Goal: Task Accomplishment & Management: Complete application form

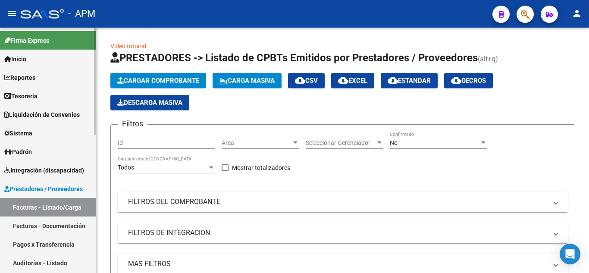
scroll to position [2, 0]
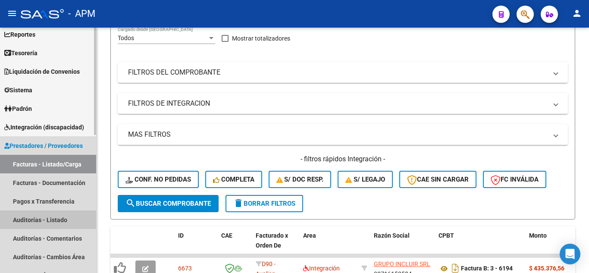
click at [44, 222] on link "Auditorías - Listado" at bounding box center [48, 219] width 96 height 19
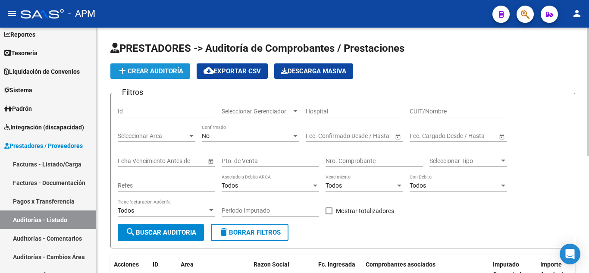
click at [165, 66] on button "add Crear Auditoría" at bounding box center [150, 71] width 80 height 16
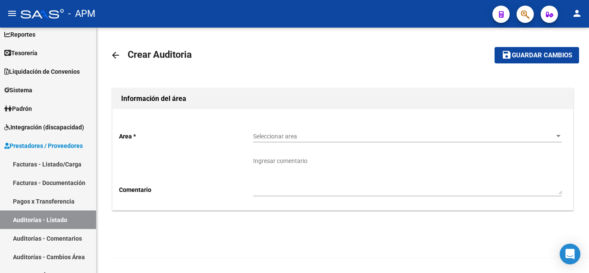
click at [342, 136] on span "Seleccionar area" at bounding box center [403, 136] width 301 height 7
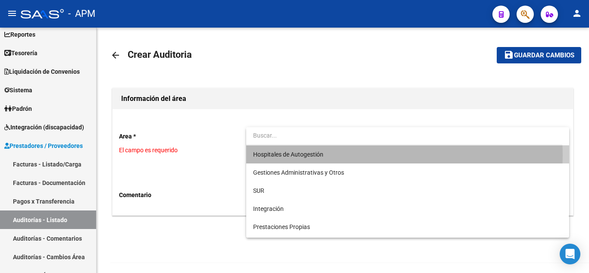
click at [331, 156] on span "Hospitales de Autogestión" at bounding box center [407, 154] width 309 height 18
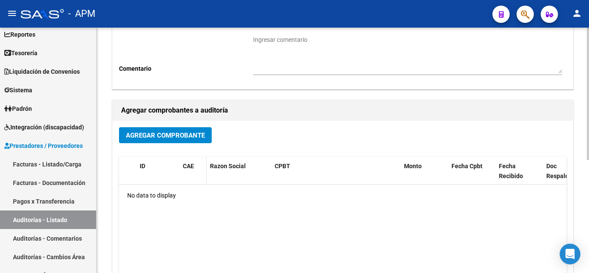
scroll to position [129, 0]
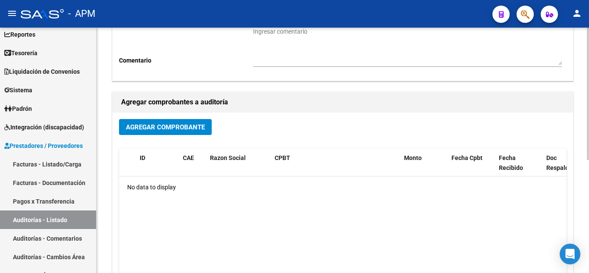
click at [170, 133] on button "Agregar Comprobante" at bounding box center [165, 127] width 93 height 16
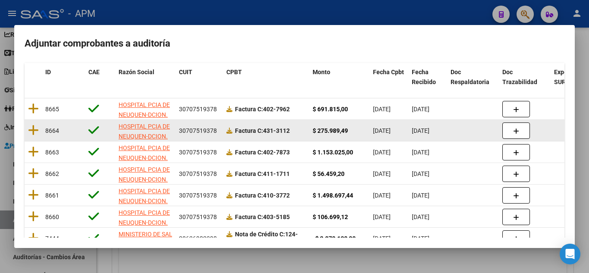
scroll to position [43, 0]
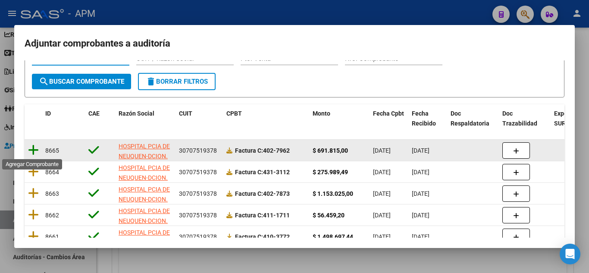
click at [35, 150] on icon at bounding box center [33, 150] width 11 height 12
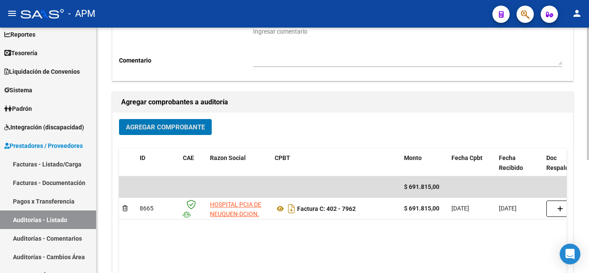
scroll to position [0, 0]
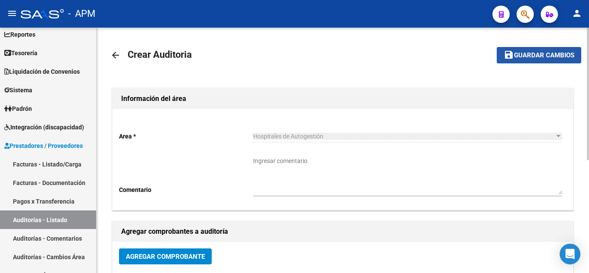
click at [528, 56] on span "Guardar cambios" at bounding box center [544, 56] width 60 height 8
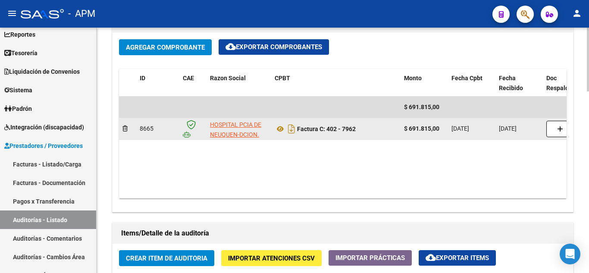
scroll to position [517, 0]
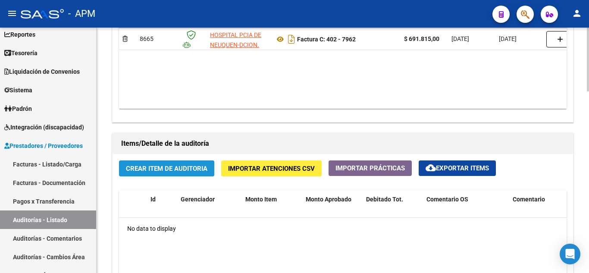
click at [166, 164] on button "Crear Item de Auditoria" at bounding box center [166, 168] width 95 height 16
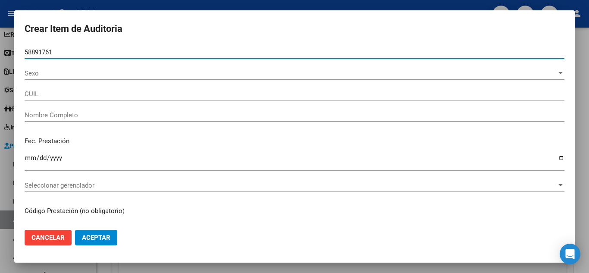
type input "58891761"
click at [75, 230] on button "Aceptar" at bounding box center [96, 238] width 42 height 16
type input "20588917615"
type input "JURADO DIPP NOAH"
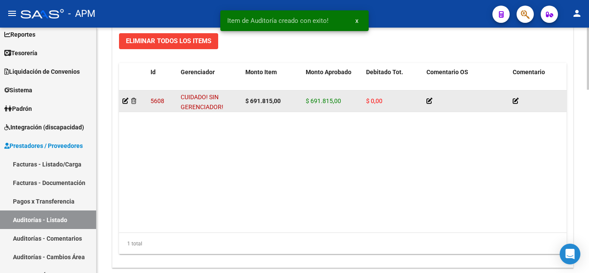
scroll to position [690, 0]
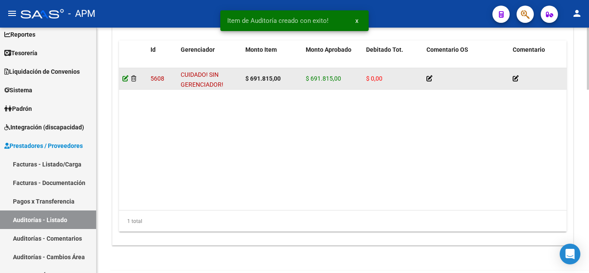
click at [125, 77] on icon at bounding box center [125, 78] width 6 height 6
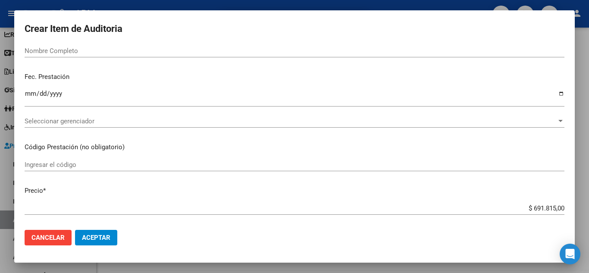
scroll to position [0, 0]
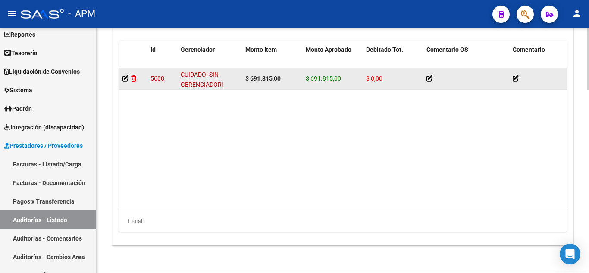
click at [131, 76] on icon at bounding box center [133, 78] width 5 height 6
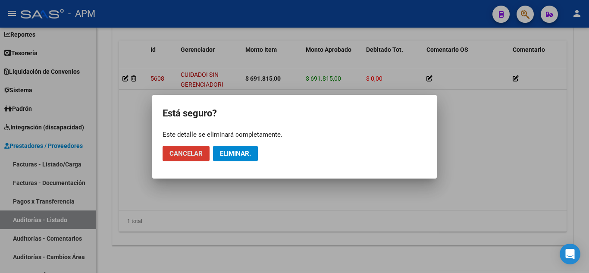
click at [247, 150] on span "Eliminar." at bounding box center [235, 154] width 31 height 8
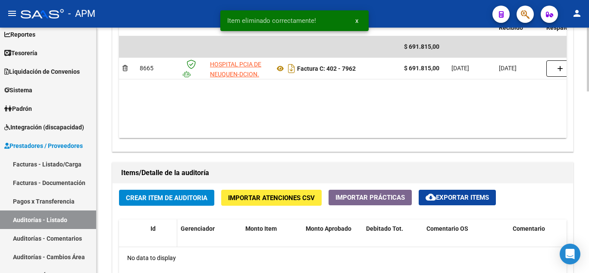
scroll to position [581, 0]
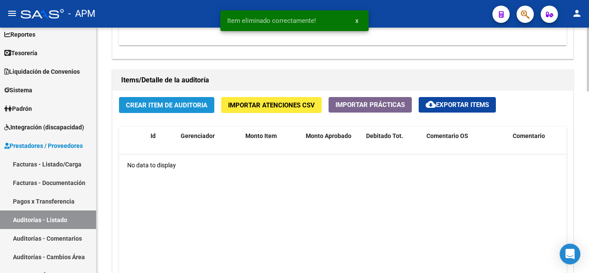
click at [167, 104] on span "Crear Item de Auditoria" at bounding box center [166, 105] width 81 height 8
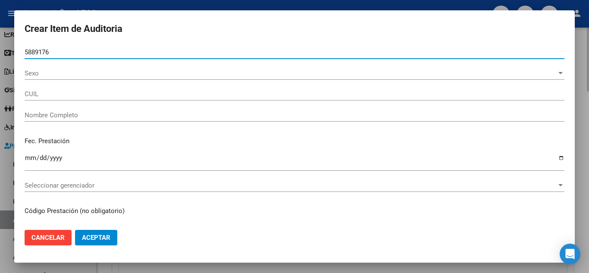
type input "58891761"
type input "20588917615"
type input "JURADO DIPP NOAH"
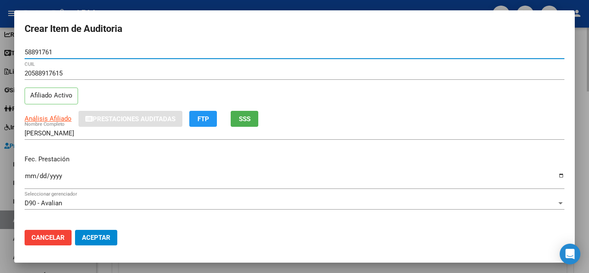
type input "58891761"
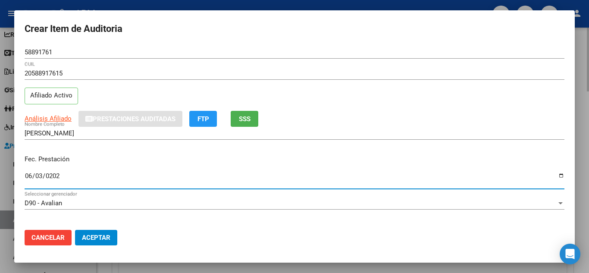
type input "2025-06-03"
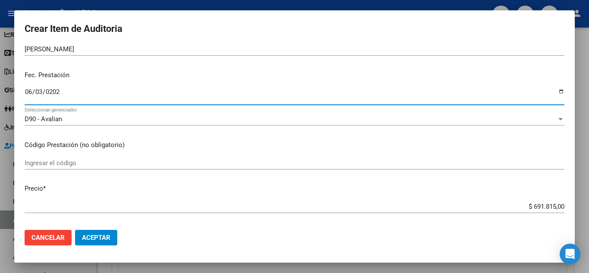
scroll to position [129, 0]
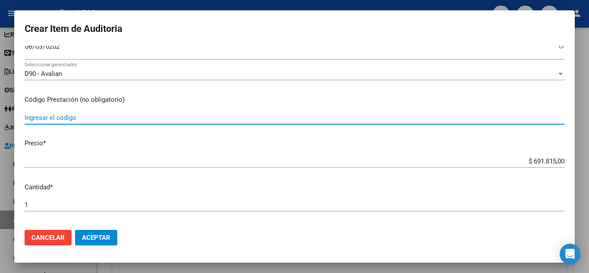
click at [73, 118] on input "Ingresar el código" at bounding box center [295, 118] width 540 height 8
paste input "43120500 MODULO CENTRAL DE EMERGENCIA"
type input "43120500 MODULO CENTRAL DE EMERGENCIA"
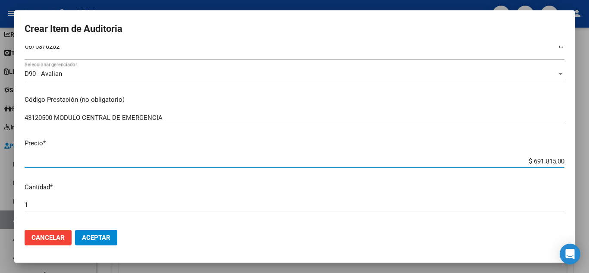
drag, startPoint x: 526, startPoint y: 162, endPoint x: 587, endPoint y: 158, distance: 60.9
click at [588, 160] on div "Crear Item de Auditoria 58891761 Nro Documento 20588917615 CUIL Afiliado Activo…" at bounding box center [294, 136] width 589 height 273
type input "$ 0,02"
type input "$ 0,23"
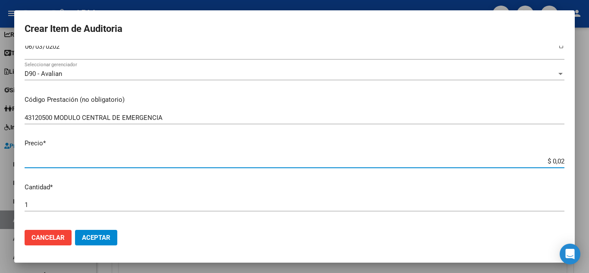
type input "$ 0,23"
type input "$ 2,30"
type input "$ 23,00"
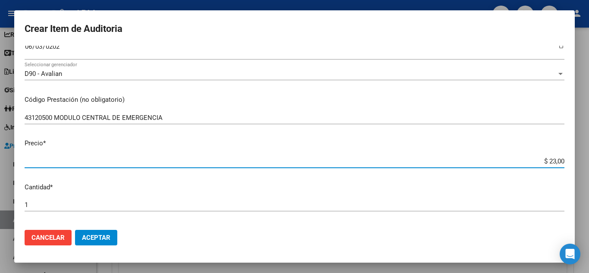
type input "$ 230,00"
type input "$ 2.300,00"
type input "$ 23.000,00"
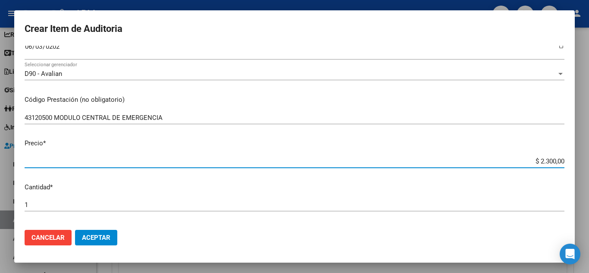
type input "$ 23.000,00"
type input "$ 230.000,00"
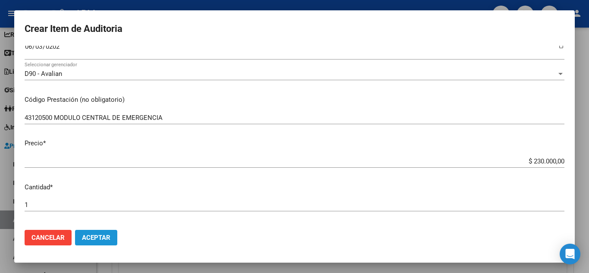
click at [106, 240] on span "Aceptar" at bounding box center [96, 238] width 28 height 8
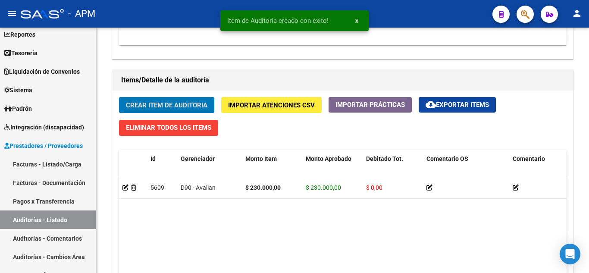
scroll to position [581, 0]
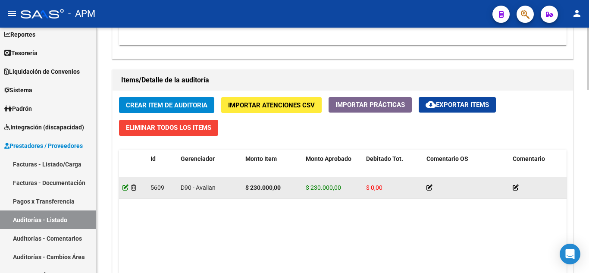
click at [125, 190] on icon at bounding box center [125, 187] width 6 height 6
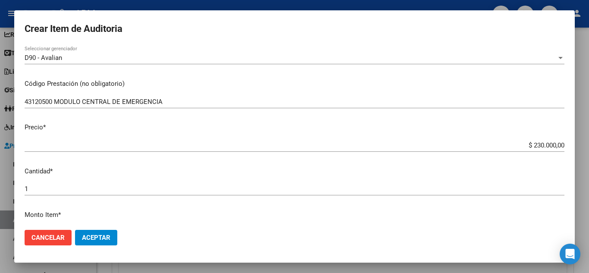
scroll to position [172, 0]
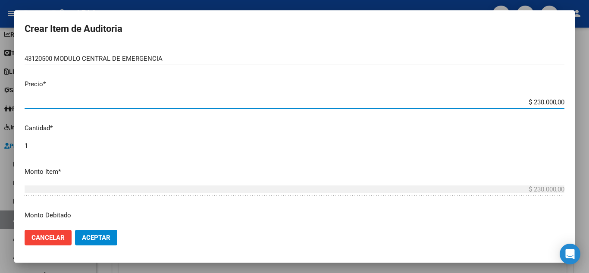
drag, startPoint x: 537, startPoint y: 102, endPoint x: 553, endPoint y: 104, distance: 16.5
click at [553, 104] on input "$ 230.000,00" at bounding box center [295, 102] width 540 height 8
type input "$ 2.306,00"
type input "$ 23.060,00"
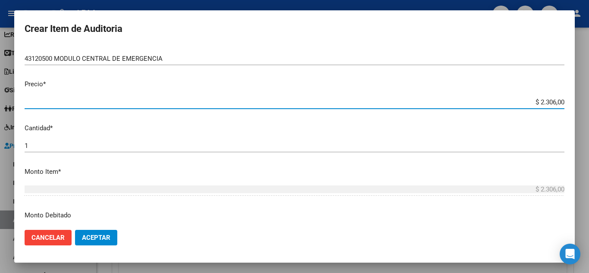
type input "$ 23.060,00"
type input "$ 230.605,00"
click at [95, 234] on span "Aceptar" at bounding box center [96, 238] width 28 height 8
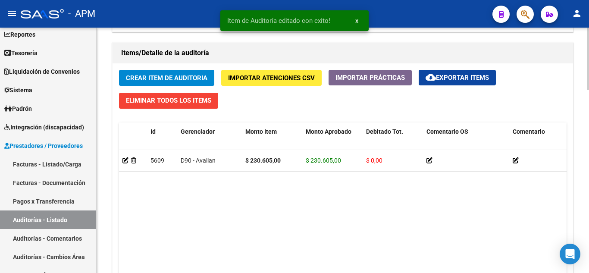
scroll to position [603, 0]
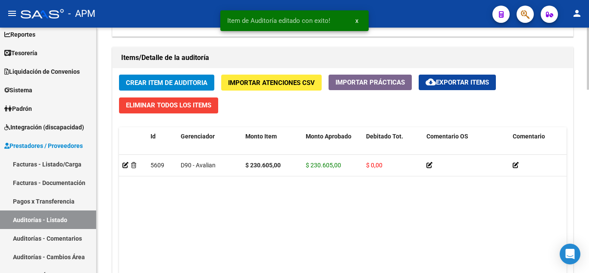
click at [176, 84] on span "Crear Item de Auditoria" at bounding box center [166, 83] width 81 height 8
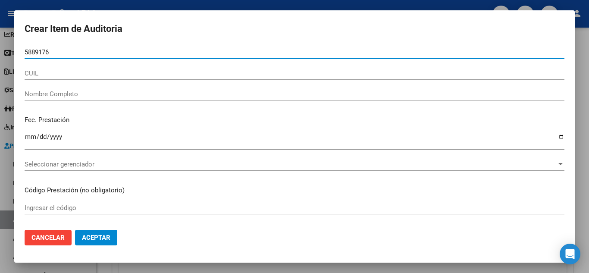
type input "58891761"
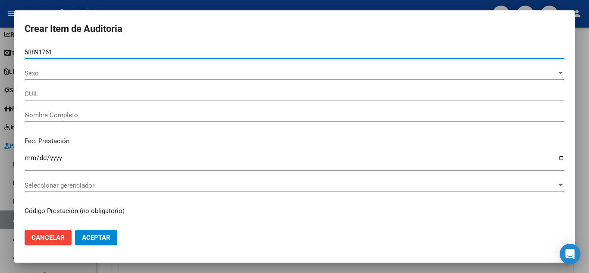
type input "20588917615"
type input "JURADO DIPP NOAH"
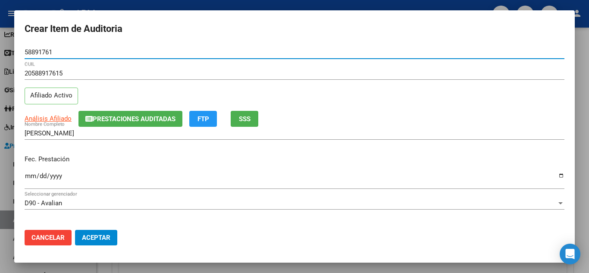
type input "58891761"
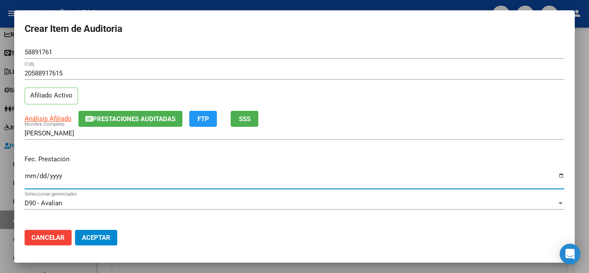
click at [28, 177] on input "Ingresar la fecha" at bounding box center [295, 179] width 540 height 14
type input "2025-06-21"
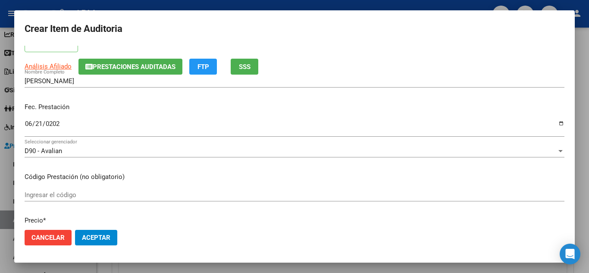
scroll to position [129, 0]
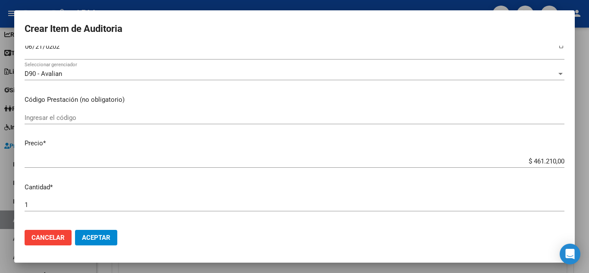
click at [91, 121] on input "Ingresar el código" at bounding box center [295, 118] width 540 height 8
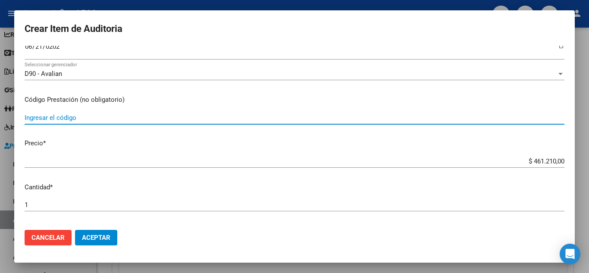
paste input "43120500 MODULO CENTRAL DE EMERGENCIA"
type input "43120500 MODULO CENTRAL DE EMERGENCIA"
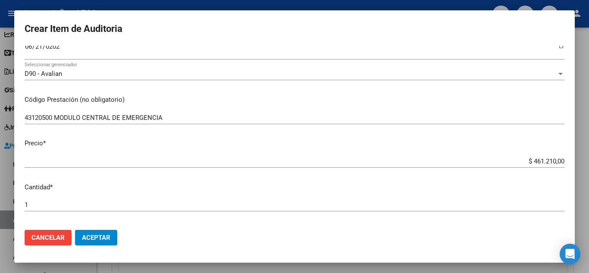
drag, startPoint x: 525, startPoint y: 156, endPoint x: 549, endPoint y: 161, distance: 24.4
click at [552, 161] on div "$ 461.210,00 Ingresar el precio" at bounding box center [295, 161] width 540 height 13
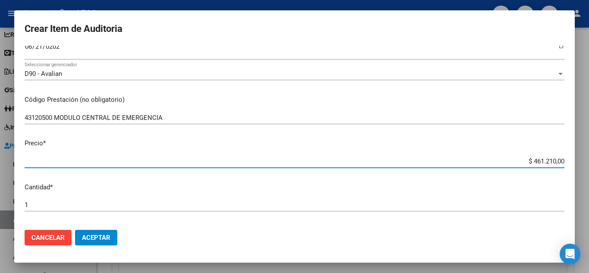
drag, startPoint x: 528, startPoint y: 162, endPoint x: 566, endPoint y: 165, distance: 38.0
click at [566, 165] on mat-dialog-content "58891761 Nro Documento 20588917615 CUIL Afiliado Activo Análisis Afiliado Prest…" at bounding box center [294, 134] width 560 height 177
type input "$ 0,04"
type input "$ 0,02"
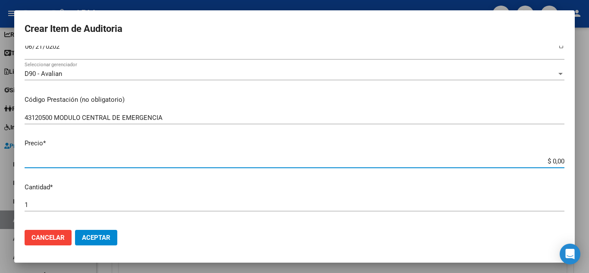
type input "$ 0,02"
type input "$ 0,23"
type input "$ 2,30"
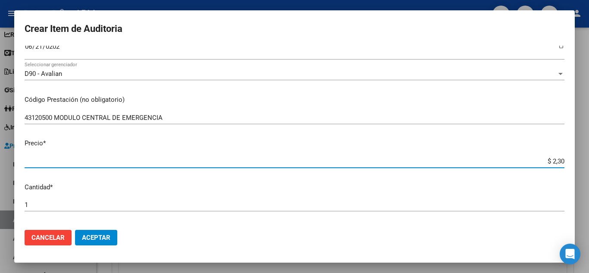
type input "$ 23,06"
type input "$ 230,60"
type input "$ 2.306,05"
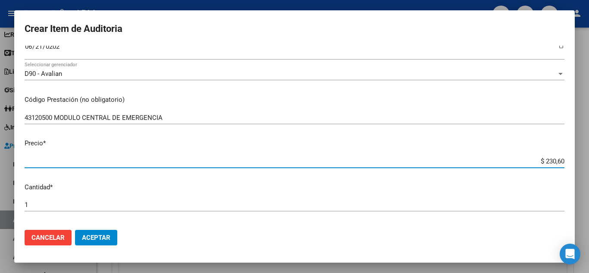
type input "$ 2.306,05"
type input "$ 23.060,50"
type input "$ 230.605,00"
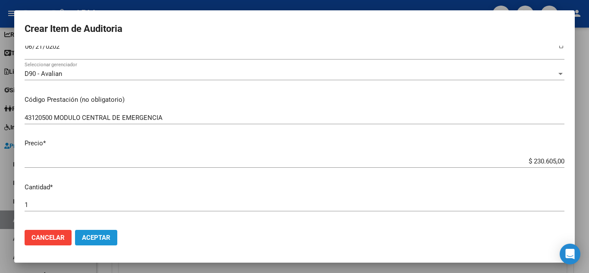
click at [95, 236] on span "Aceptar" at bounding box center [96, 238] width 28 height 8
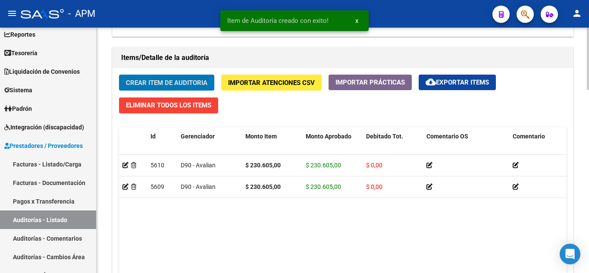
click at [156, 83] on span "Crear Item de Auditoria" at bounding box center [166, 83] width 81 height 8
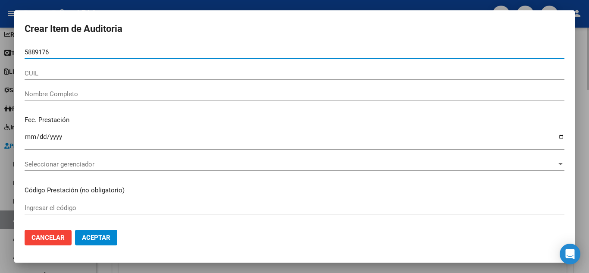
type input "58891761"
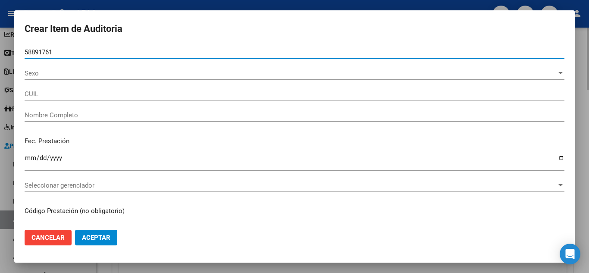
type input "20588917615"
type input "JURADO DIPP NOAH"
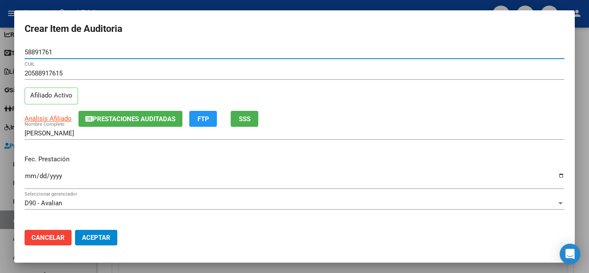
type input "58891761"
click at [31, 173] on input "Ingresar la fecha" at bounding box center [295, 179] width 540 height 14
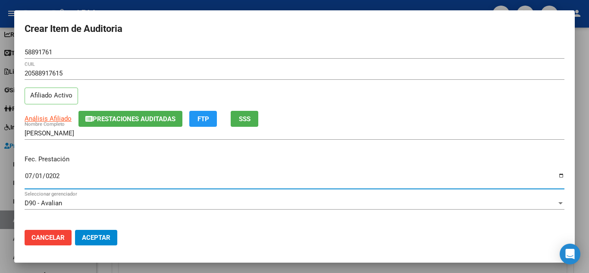
type input "2025-07-01"
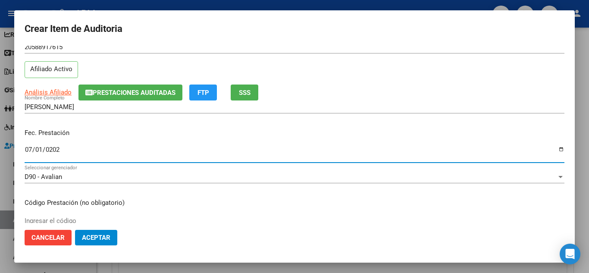
scroll to position [86, 0]
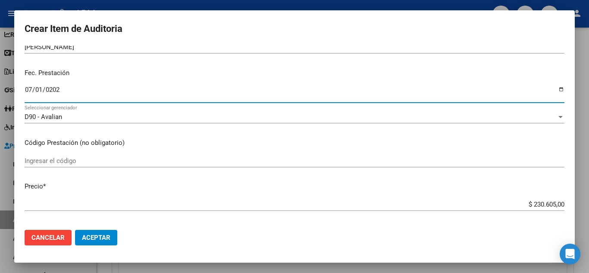
click at [75, 161] on input "Ingresar el código" at bounding box center [295, 161] width 540 height 8
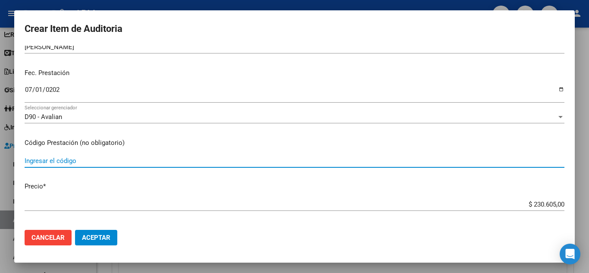
paste input "43120500 MODULO CENTRAL DE EMERGENCIA"
type input "43120500 MODULO CENTRAL DE EMERGENCIA"
click at [96, 235] on span "Aceptar" at bounding box center [96, 238] width 28 height 8
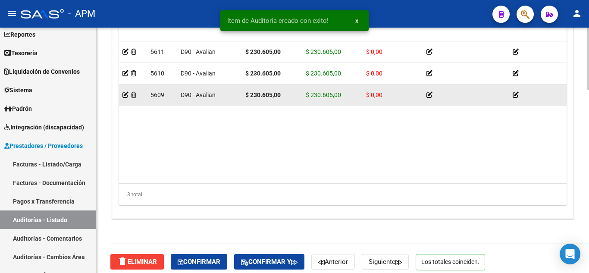
scroll to position [724, 0]
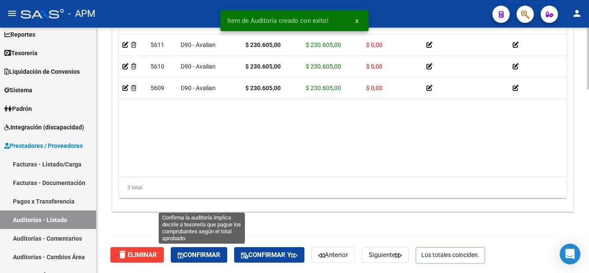
click at [204, 253] on span "Confirmar" at bounding box center [199, 255] width 43 height 8
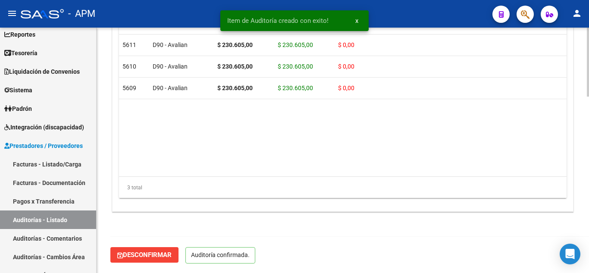
scroll to position [626, 0]
type input "202510"
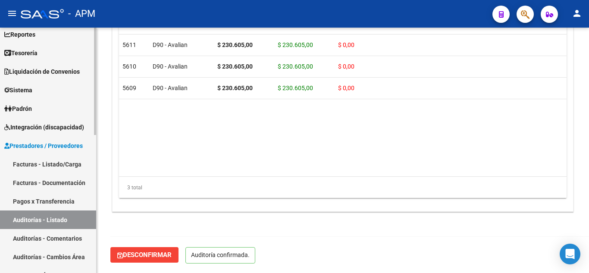
click at [74, 222] on link "Auditorías - Listado" at bounding box center [48, 219] width 96 height 19
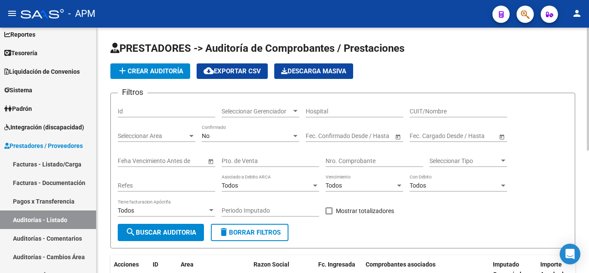
click at [168, 75] on span "add Crear Auditoría" at bounding box center [150, 71] width 66 height 8
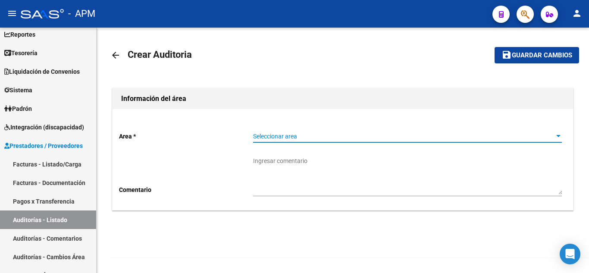
click at [322, 136] on span "Seleccionar area" at bounding box center [403, 136] width 301 height 7
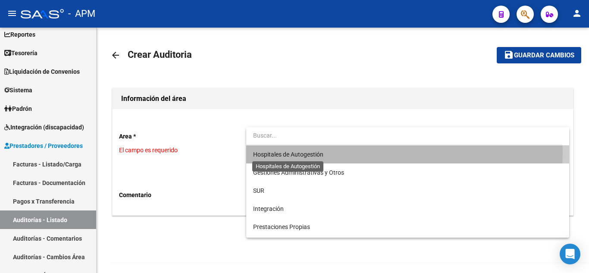
click at [318, 151] on span "Hospitales de Autogestión" at bounding box center [288, 154] width 70 height 7
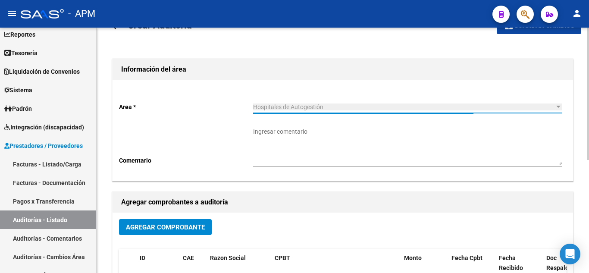
scroll to position [129, 0]
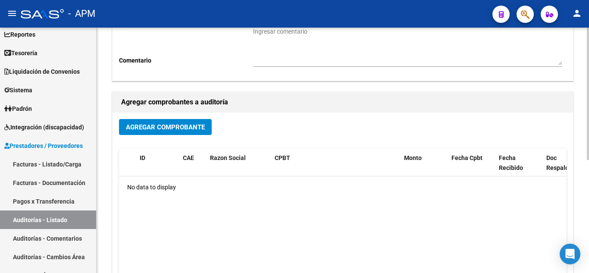
click at [191, 120] on button "Agregar Comprobante" at bounding box center [165, 127] width 93 height 16
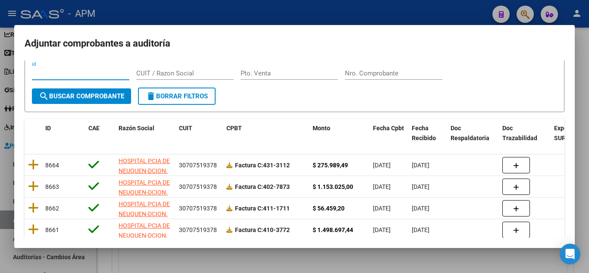
scroll to position [43, 0]
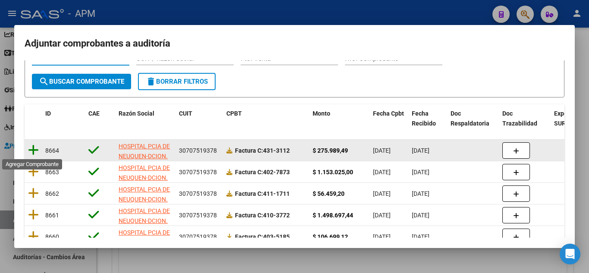
click at [35, 152] on icon at bounding box center [33, 150] width 11 height 12
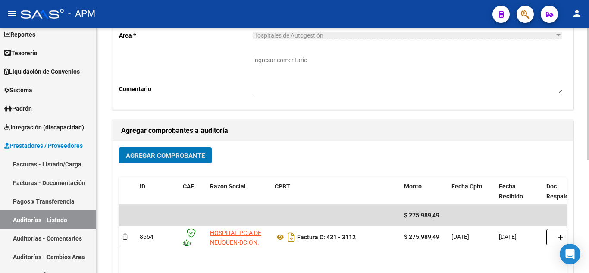
scroll to position [0, 0]
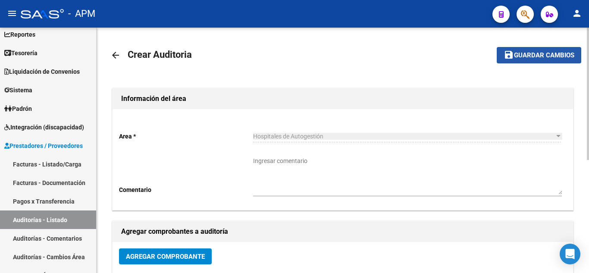
click at [548, 58] on span "Guardar cambios" at bounding box center [544, 56] width 60 height 8
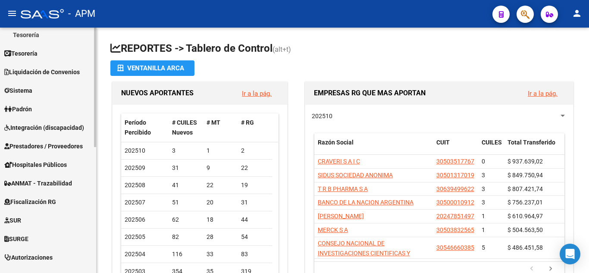
scroll to position [216, 0]
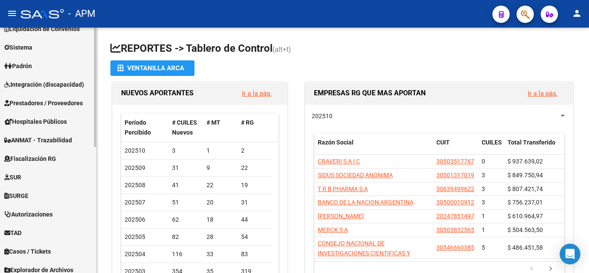
click at [63, 102] on span "Prestadores / Proveedores" at bounding box center [43, 102] width 78 height 9
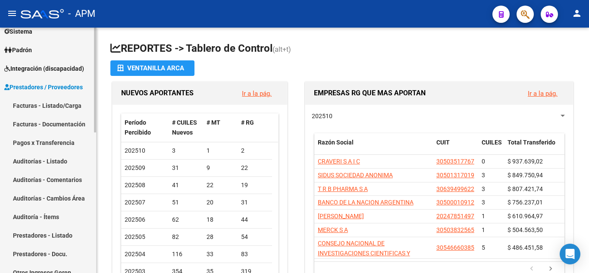
scroll to position [86, 0]
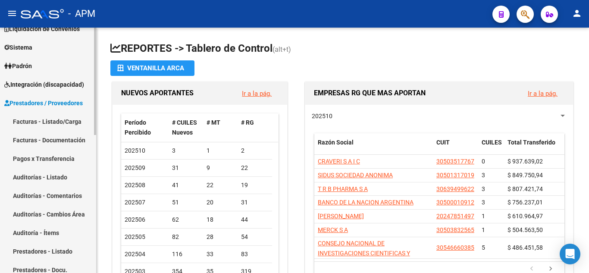
click at [52, 179] on link "Auditorías - Listado" at bounding box center [48, 177] width 96 height 19
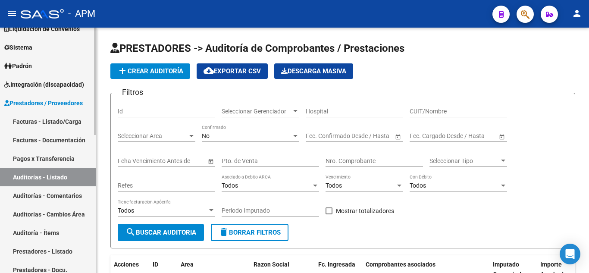
click at [53, 176] on link "Auditorías - Listado" at bounding box center [48, 177] width 96 height 19
click at [254, 136] on div "No" at bounding box center [247, 135] width 90 height 7
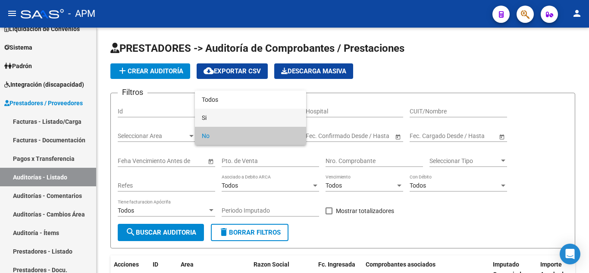
click at [253, 114] on span "Si" at bounding box center [250, 118] width 97 height 18
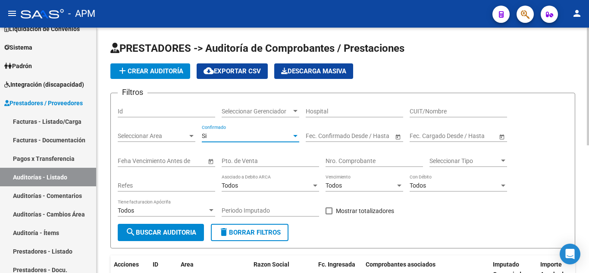
click at [185, 231] on span "search Buscar Auditoria" at bounding box center [160, 232] width 71 height 8
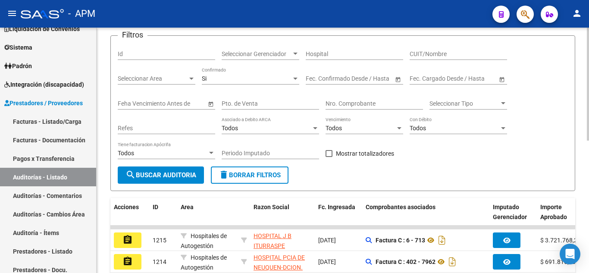
scroll to position [172, 0]
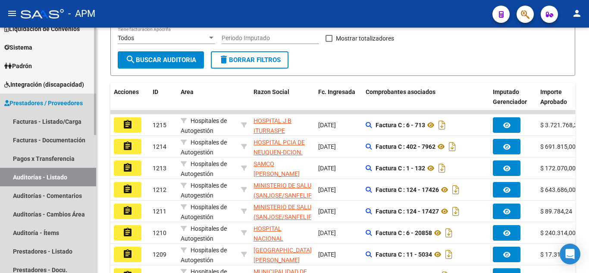
click at [28, 172] on link "Auditorías - Listado" at bounding box center [48, 177] width 96 height 19
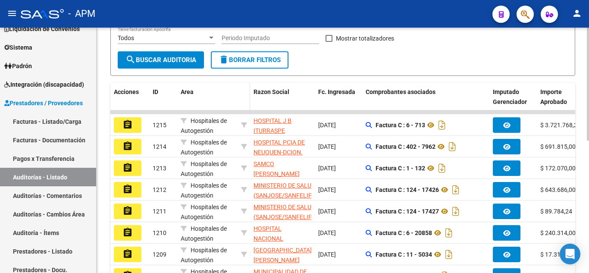
scroll to position [0, 0]
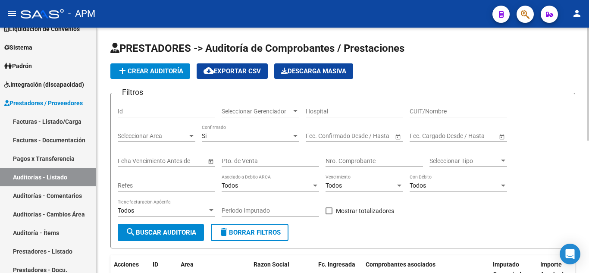
click at [166, 69] on span "add Crear Auditoría" at bounding box center [150, 71] width 66 height 8
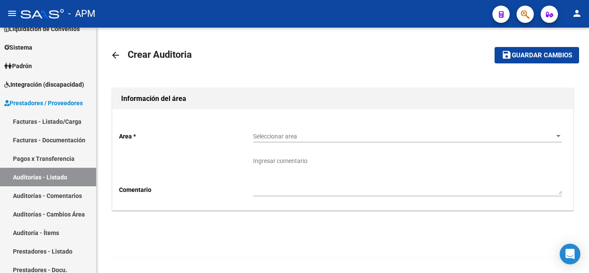
click at [343, 131] on div "Seleccionar area Seleccionar area" at bounding box center [407, 133] width 309 height 17
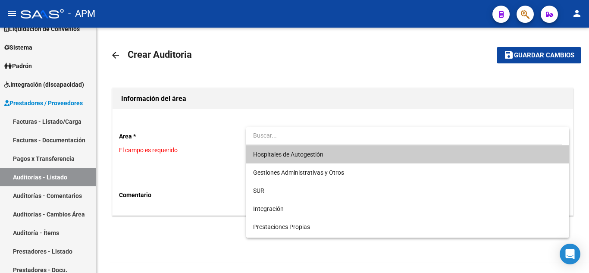
click at [334, 160] on span "Hospitales de Autogestión" at bounding box center [407, 154] width 309 height 18
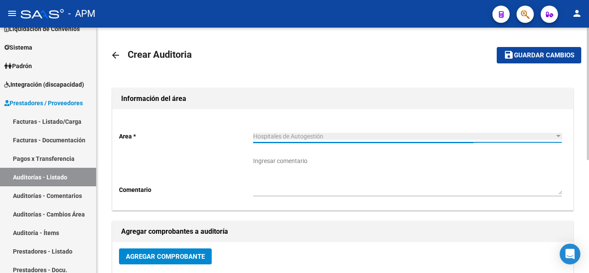
scroll to position [43, 0]
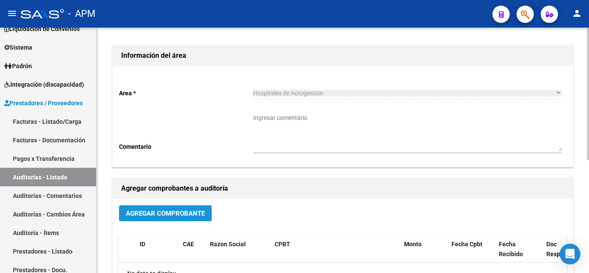
click at [191, 213] on span "Agregar Comprobante" at bounding box center [165, 213] width 79 height 8
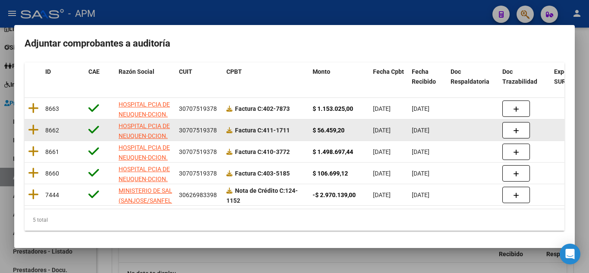
scroll to position [91, 0]
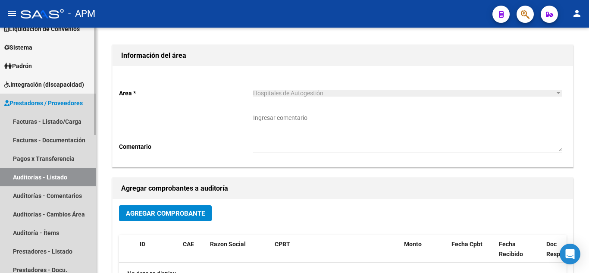
click at [61, 173] on link "Auditorías - Listado" at bounding box center [48, 177] width 96 height 19
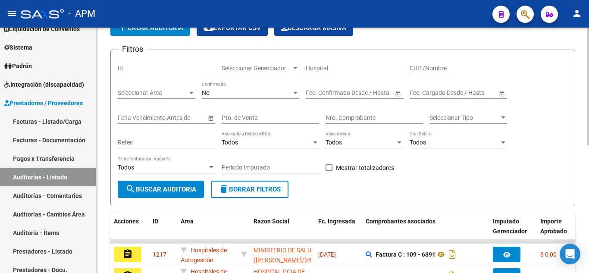
click at [246, 98] on div "No Confirmado" at bounding box center [250, 89] width 97 height 17
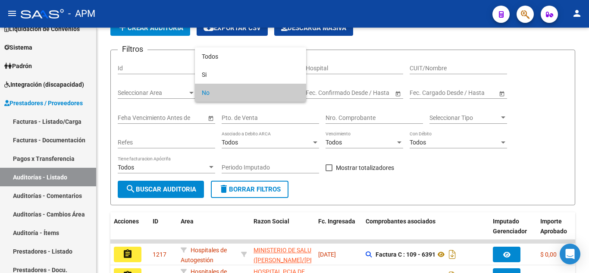
click at [184, 193] on div at bounding box center [294, 136] width 589 height 273
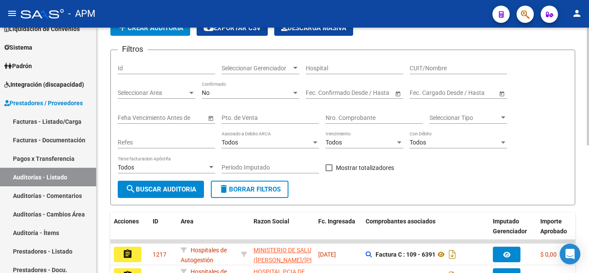
click at [184, 187] on span "search Buscar Auditoria" at bounding box center [160, 189] width 71 height 8
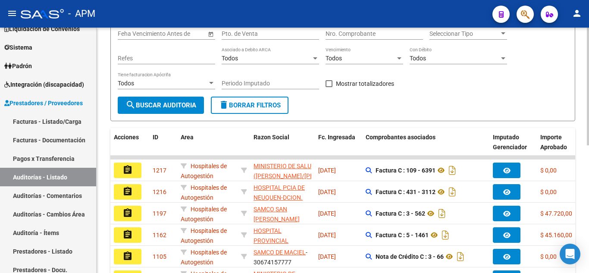
scroll to position [129, 0]
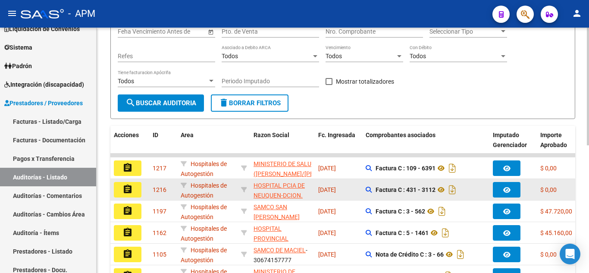
click at [126, 183] on button "assignment" at bounding box center [128, 190] width 28 height 16
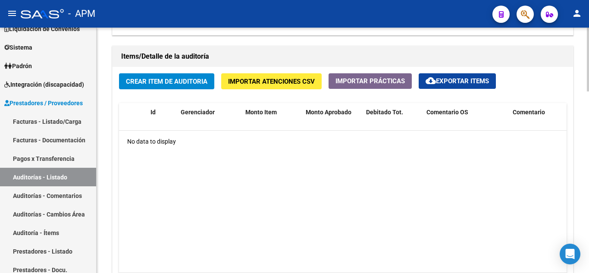
scroll to position [647, 0]
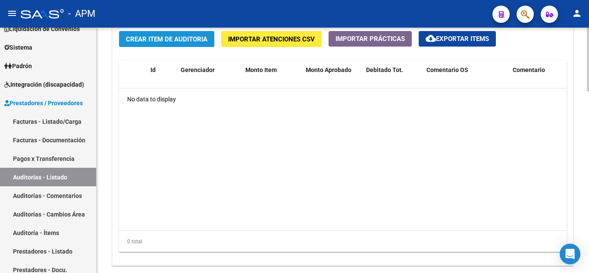
click at [154, 41] on span "Crear Item de Auditoria" at bounding box center [166, 39] width 81 height 8
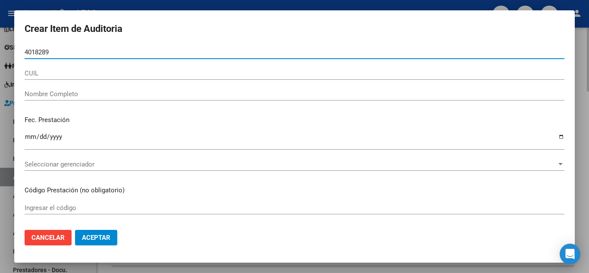
type input "40182895"
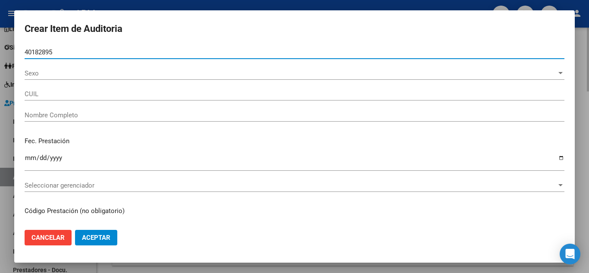
type input "27401828953"
type input "[PERSON_NAME] [PERSON_NAME]"
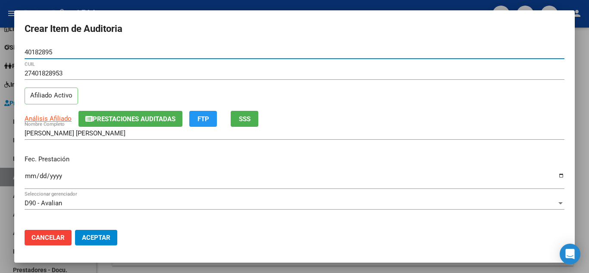
type input "40182895"
click at [29, 176] on input "Ingresar la fecha" at bounding box center [295, 179] width 540 height 14
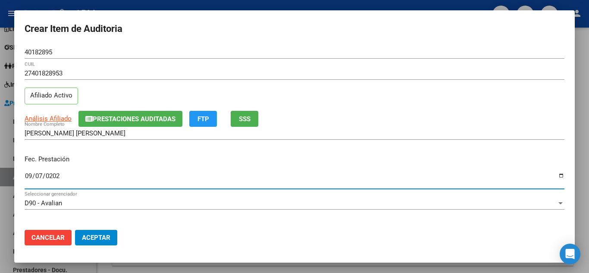
type input "[DATE]"
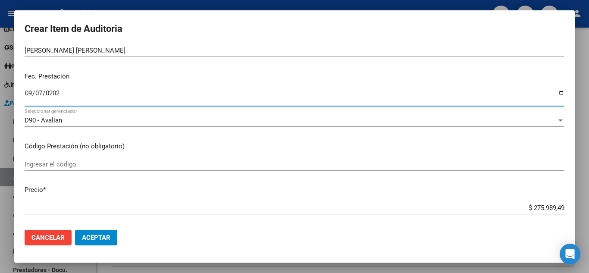
scroll to position [86, 0]
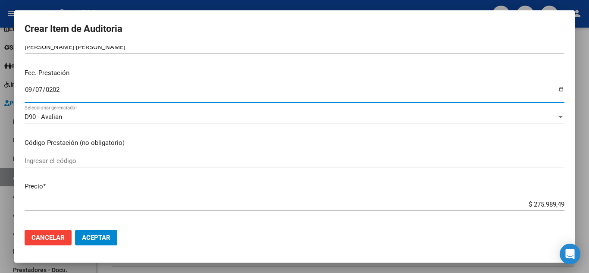
click at [58, 158] on input "Ingresar el código" at bounding box center [295, 161] width 540 height 8
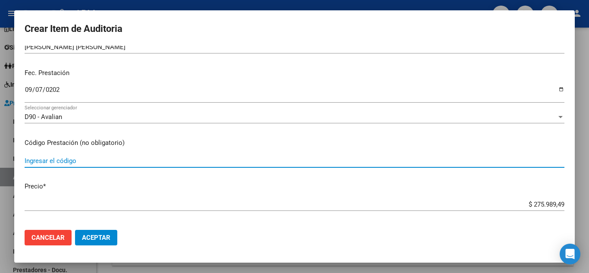
paste input "43120500 MODULO CENTRAL DE EMERGENCIA"
type input "43120500 MODULO CENTRAL DE EMERGENCIA"
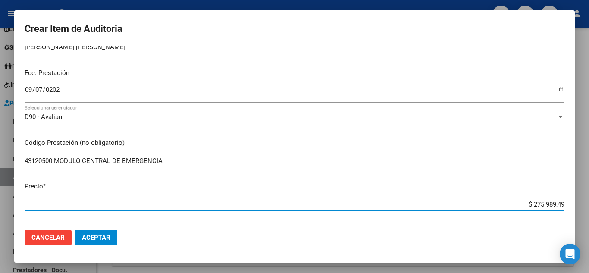
scroll to position [109, 0]
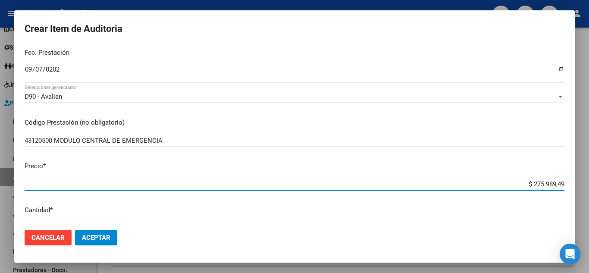
drag, startPoint x: 526, startPoint y: 205, endPoint x: 588, endPoint y: 217, distance: 63.3
click at [588, 217] on div "Crear Item de Auditoria 40182895 Nro Documento 27401828953 CUIL Afiliado Activo…" at bounding box center [294, 136] width 589 height 273
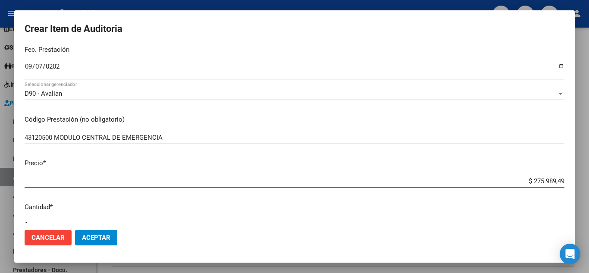
type input "$ 0,02"
type input "$ 0,23"
type input "$ 2,30"
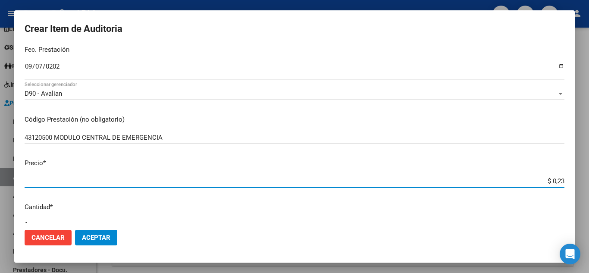
type input "$ 2,30"
type input "$ 23,06"
type input "$ 230,60"
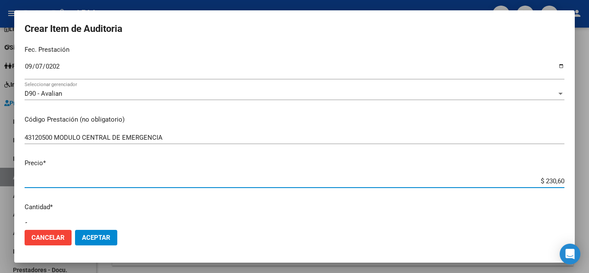
type input "$ 2.306,05"
type input "$ 23.060,50"
type input "$ 230.605,00"
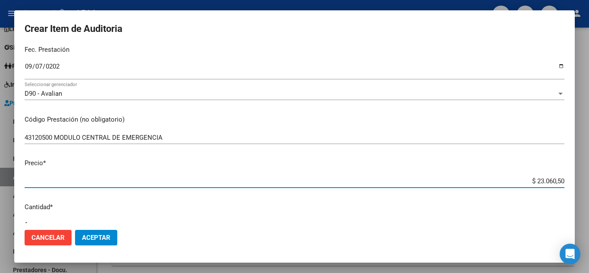
type input "$ 230.605,00"
click at [88, 237] on span "Aceptar" at bounding box center [96, 238] width 28 height 8
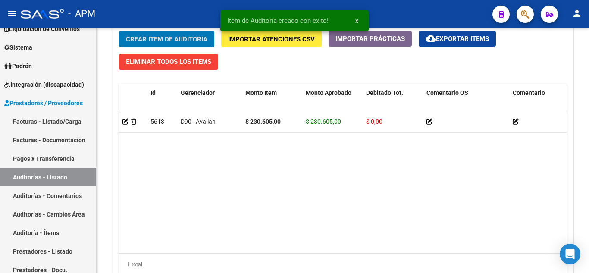
scroll to position [647, 0]
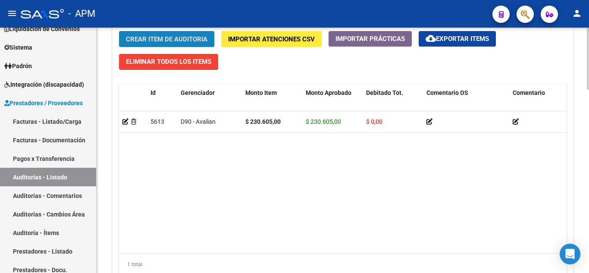
click at [186, 37] on span "Crear Item de Auditoria" at bounding box center [166, 39] width 81 height 8
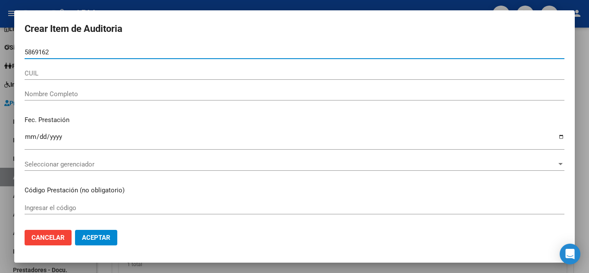
type input "58691620"
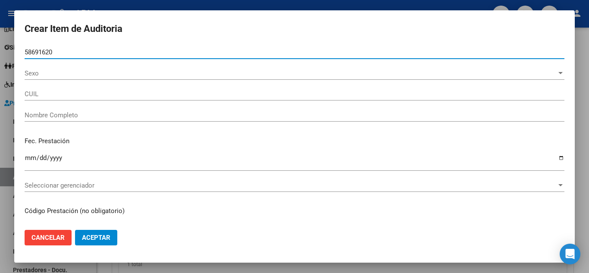
type input "20586916204"
type input "[PERSON_NAME]"
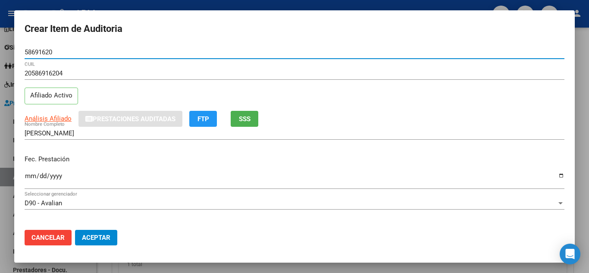
type input "58691620"
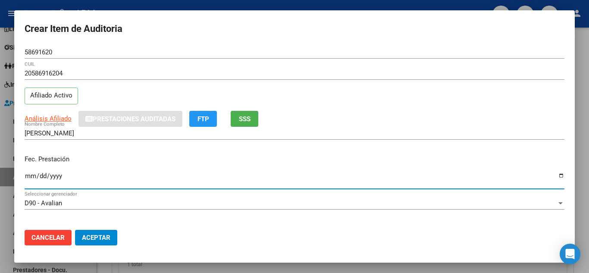
click at [27, 178] on input "Ingresar la fecha" at bounding box center [295, 179] width 540 height 14
type input "[DATE]"
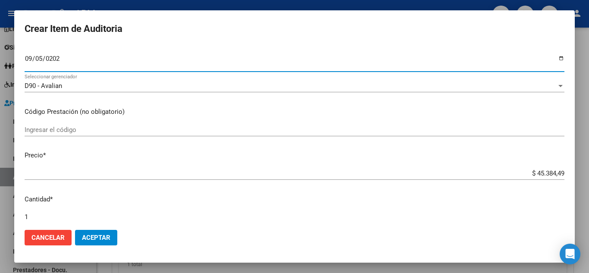
scroll to position [129, 0]
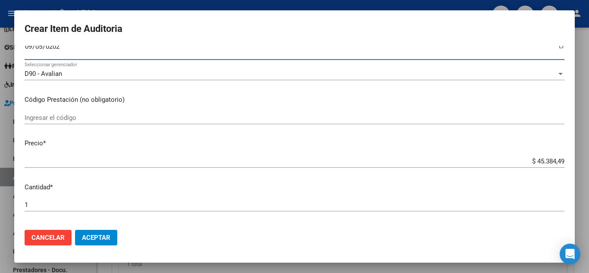
click at [78, 121] on input "Ingresar el código" at bounding box center [295, 118] width 540 height 8
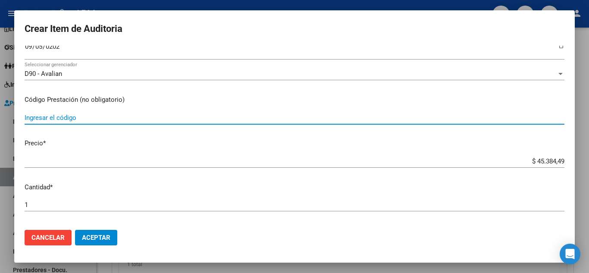
paste input "42321000 CONSULTA PEDIATRICA SERVICIO [PERSON_NAME] DIUR/NOCTU"
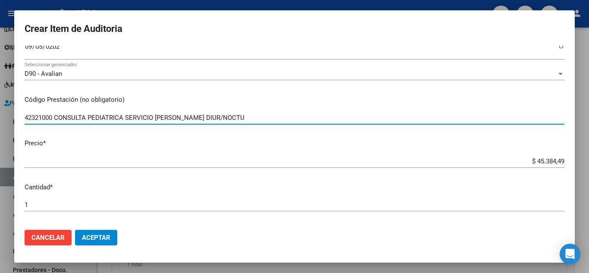
type input "42321000 CONSULTA PEDIATRICA SERVICIO [PERSON_NAME] DIUR/NOCTU"
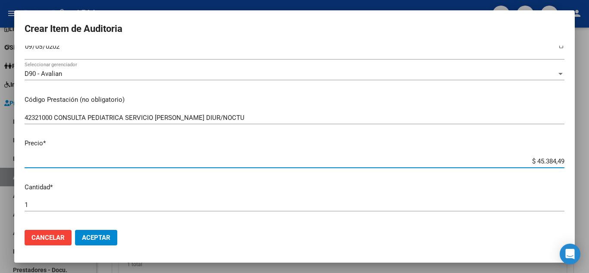
drag, startPoint x: 529, startPoint y: 161, endPoint x: 588, endPoint y: 163, distance: 59.5
click at [588, 163] on div "Crear Item de Auditoria 58691620 Nro Documento 20586916204 CUIL Afiliado Activo…" at bounding box center [294, 136] width 589 height 273
type input "$ 0,03"
type input "$ 0,36"
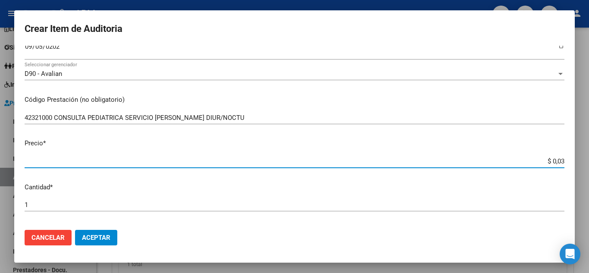
type input "$ 0,36"
type input "$ 3,69"
type input "$ 36,92"
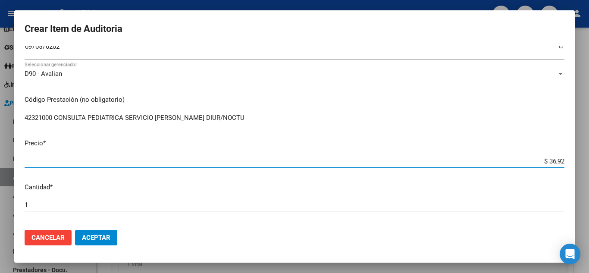
type input "$ 369,27"
type input "$ 3.692,70"
type input "$ 36.927,00"
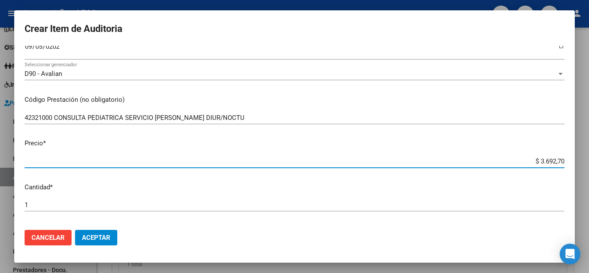
type input "$ 36.927,00"
click at [107, 235] on span "Aceptar" at bounding box center [96, 238] width 28 height 8
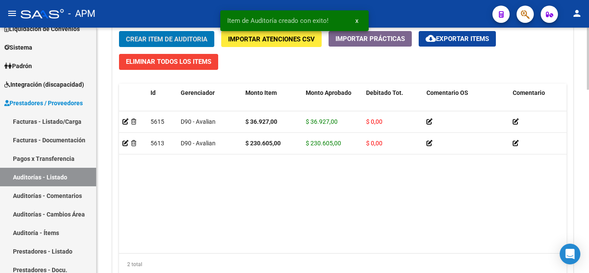
click at [190, 39] on span "Crear Item de Auditoria" at bounding box center [166, 39] width 81 height 8
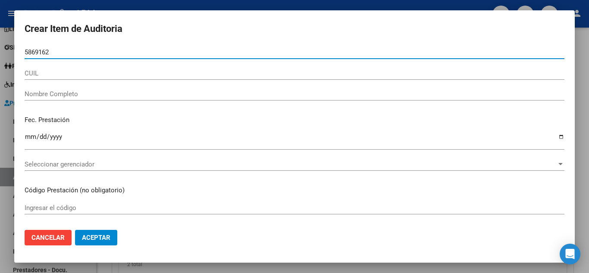
type input "58691620"
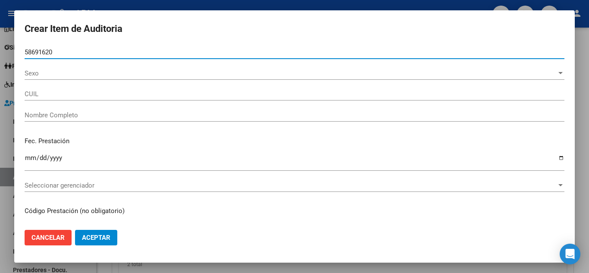
type input "20586916204"
type input "[PERSON_NAME]"
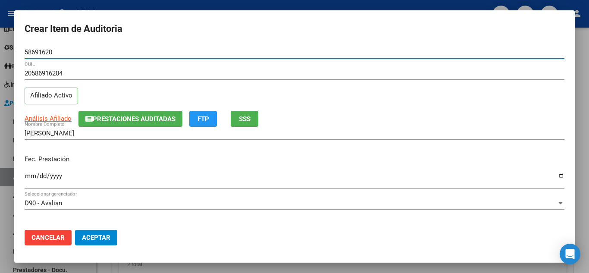
type input "58691620"
click at [28, 178] on input "Ingresar la fecha" at bounding box center [295, 179] width 540 height 14
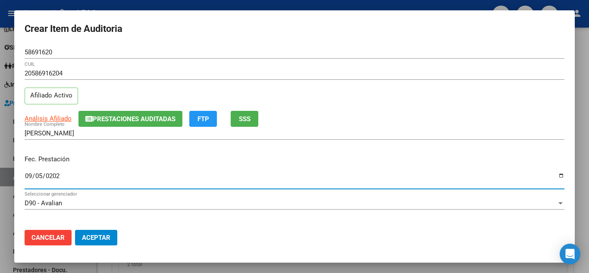
type input "[DATE]"
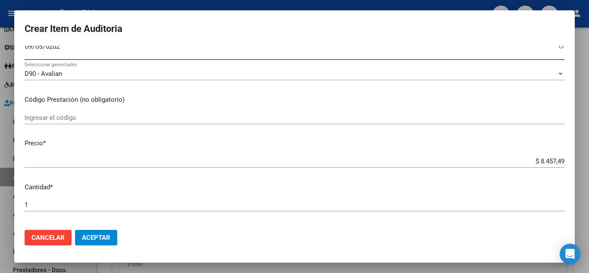
click at [69, 116] on input "Ingresar el código" at bounding box center [295, 118] width 540 height 8
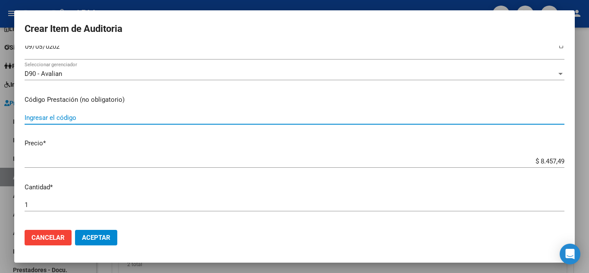
paste input "42120100 ENFERMERÍA - EVALUACIÓN INICIAL"
type input "42120100 ENFERMERÍA - EVALUACIÓN INICIAL"
click at [101, 236] on span "Aceptar" at bounding box center [96, 238] width 28 height 8
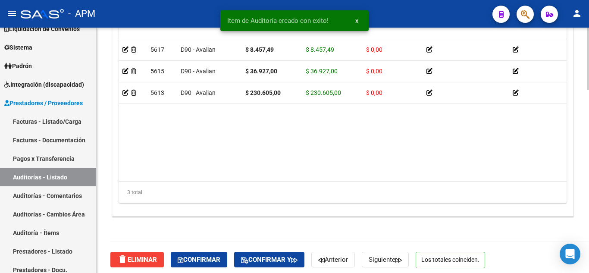
scroll to position [724, 0]
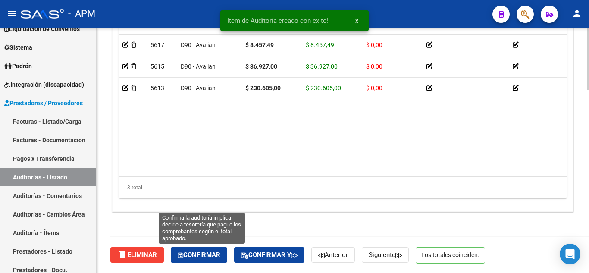
click at [199, 256] on span "Confirmar" at bounding box center [199, 255] width 43 height 8
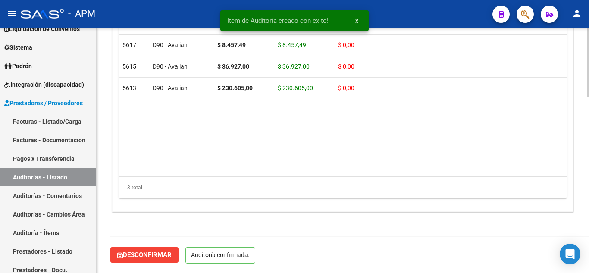
scroll to position [626, 0]
type input "202510"
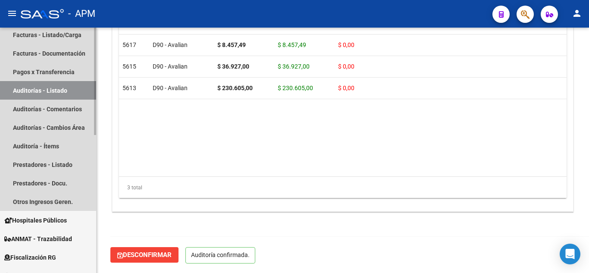
click at [45, 88] on link "Auditorías - Listado" at bounding box center [48, 90] width 96 height 19
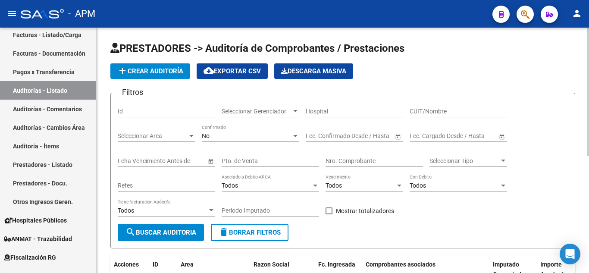
click at [149, 69] on span "add Crear Auditoría" at bounding box center [150, 71] width 66 height 8
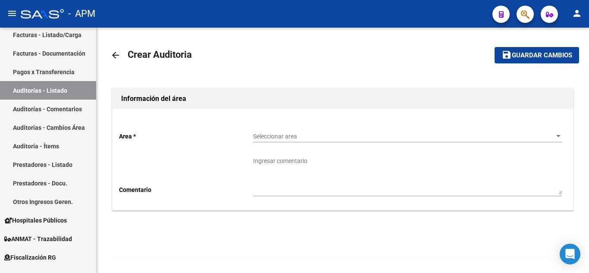
click at [267, 136] on span "Seleccionar area" at bounding box center [403, 136] width 301 height 7
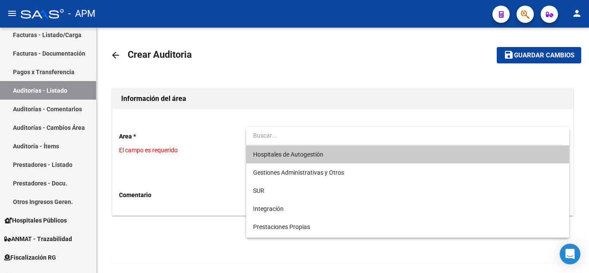
click at [292, 149] on span "Hospitales de Autogestión" at bounding box center [407, 154] width 309 height 18
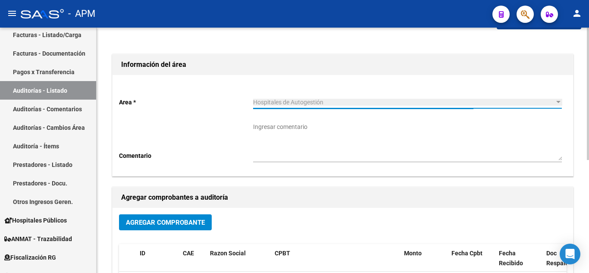
scroll to position [172, 0]
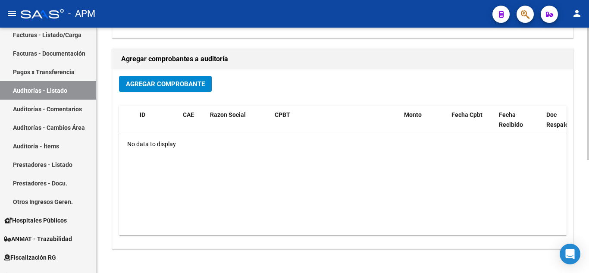
click at [160, 79] on button "Agregar Comprobante" at bounding box center [165, 84] width 93 height 16
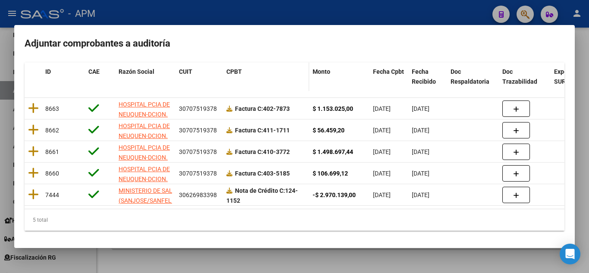
scroll to position [86, 0]
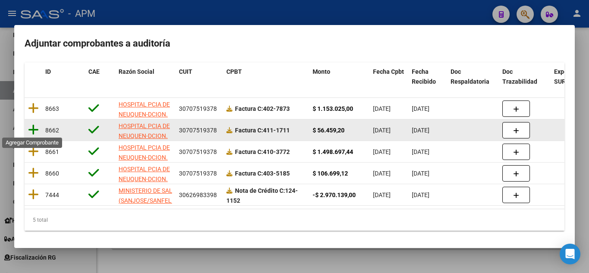
click at [31, 128] on icon at bounding box center [33, 130] width 11 height 12
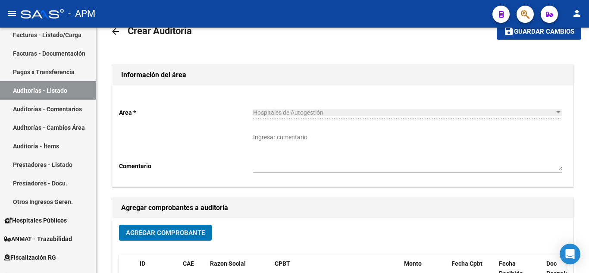
scroll to position [0, 0]
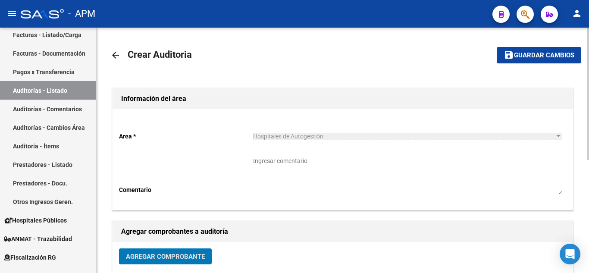
click at [532, 52] on span "Guardar cambios" at bounding box center [544, 56] width 60 height 8
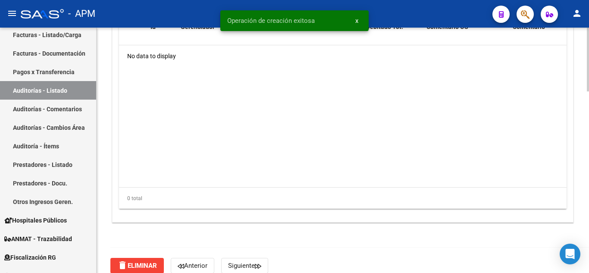
scroll to position [603, 0]
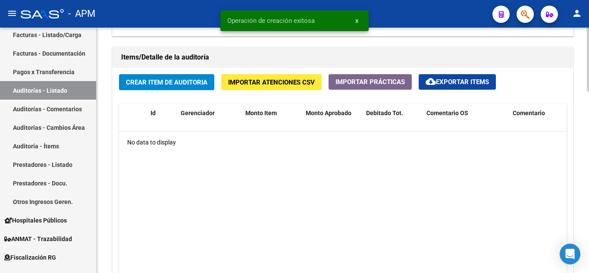
click at [161, 81] on span "Crear Item de Auditoria" at bounding box center [166, 82] width 81 height 8
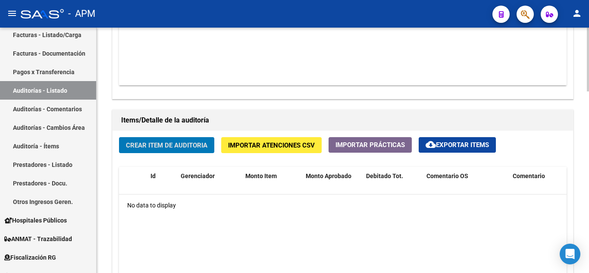
scroll to position [560, 0]
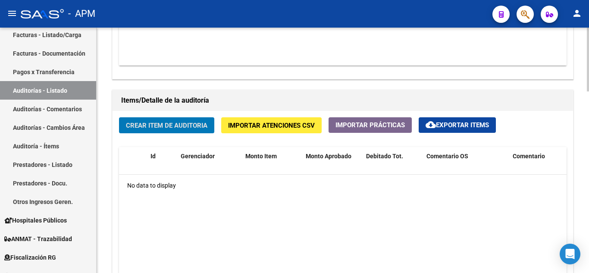
click at [165, 123] on span "Crear Item de Auditoria" at bounding box center [166, 126] width 81 height 8
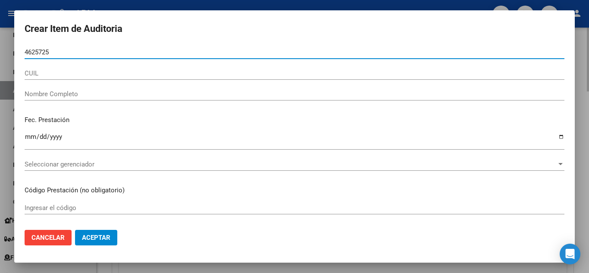
type input "46257254"
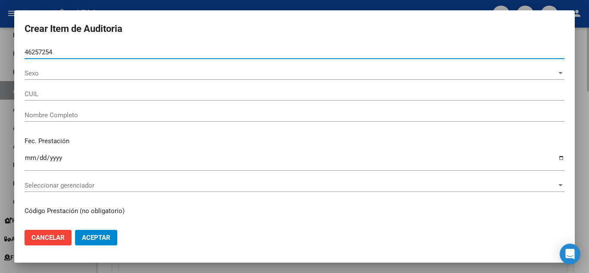
type input "27462572544"
type input "[PERSON_NAME] [PERSON_NAME]"
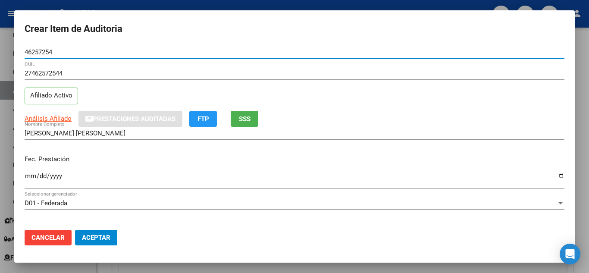
type input "46257254"
click at [30, 176] on input "Ingresar la fecha" at bounding box center [295, 179] width 540 height 14
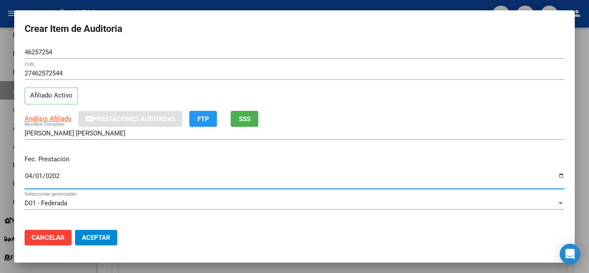
type input "[DATE]"
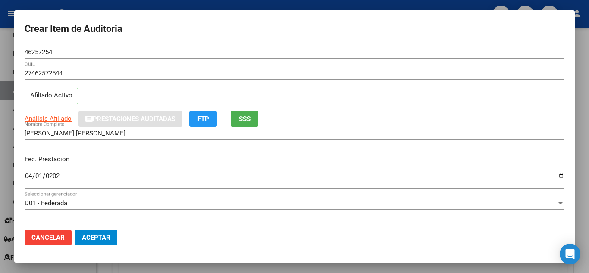
scroll to position [112, 0]
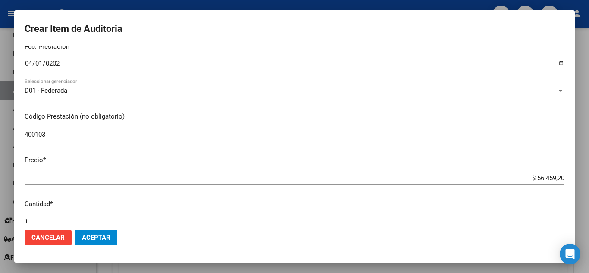
type input "400103"
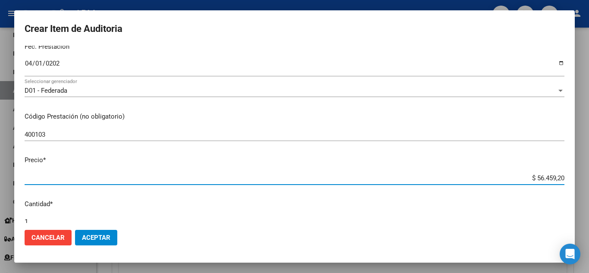
drag, startPoint x: 531, startPoint y: 177, endPoint x: 575, endPoint y: 181, distance: 43.2
click at [575, 181] on div "Crear Item de Auditoria 46257254 Nro Documento 27462572544 CUIL Afiliado Activo…" at bounding box center [294, 136] width 589 height 273
type input "$ 0,05"
type input "$ 0,01"
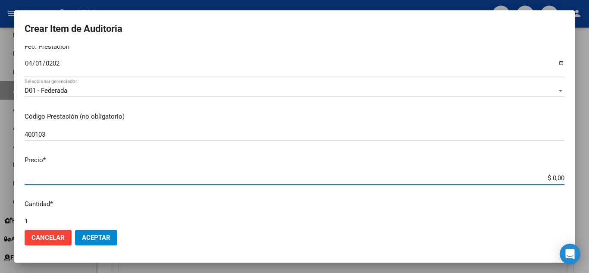
type input "$ 0,01"
type input "$ 0,14"
type input "$ 1,41"
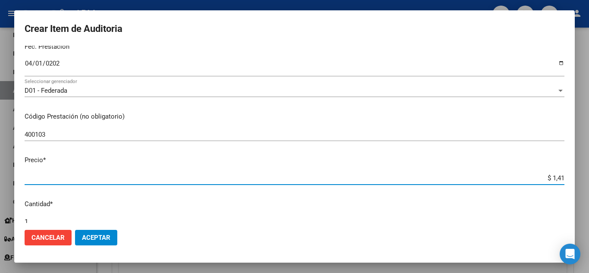
type input "$ 14,11"
type input "$ 141,14"
type input "$ 1.411,48"
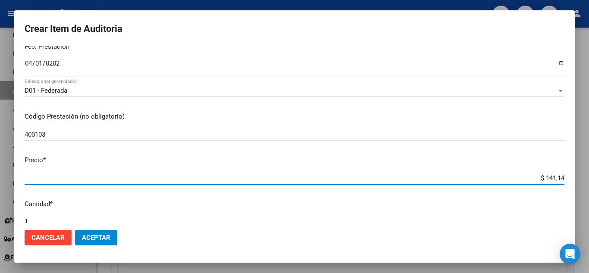
type input "$ 1.411,48"
type input "$ 14.114,80"
click at [97, 236] on span "Aceptar" at bounding box center [96, 238] width 28 height 8
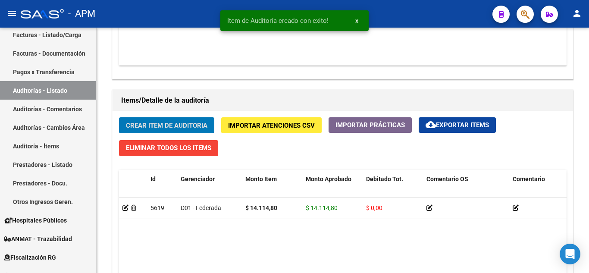
scroll to position [561, 0]
click at [159, 123] on span "Crear Item de Auditoria" at bounding box center [166, 126] width 81 height 8
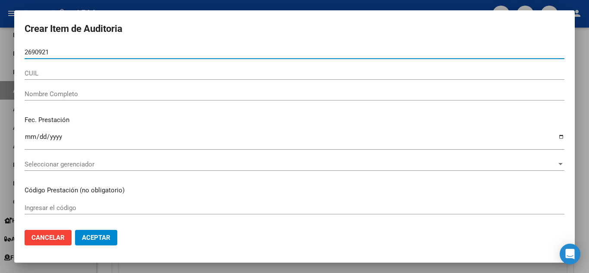
type input "26909213"
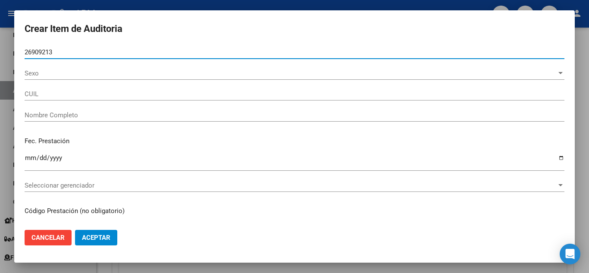
type input "20269092131"
type input "[PERSON_NAME]"
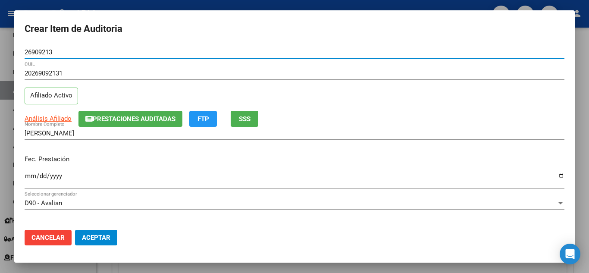
type input "26909213"
click at [31, 177] on input "Ingresar la fecha" at bounding box center [295, 179] width 540 height 14
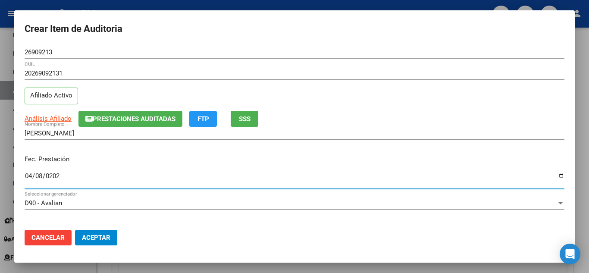
type input "[DATE]"
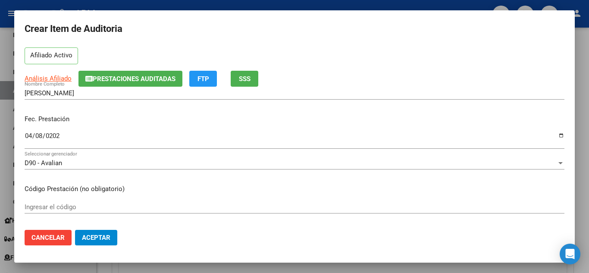
scroll to position [86, 0]
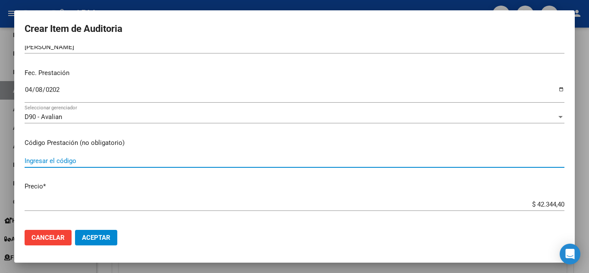
click at [55, 159] on input "Ingresar el código" at bounding box center [295, 161] width 540 height 8
type input "400101"
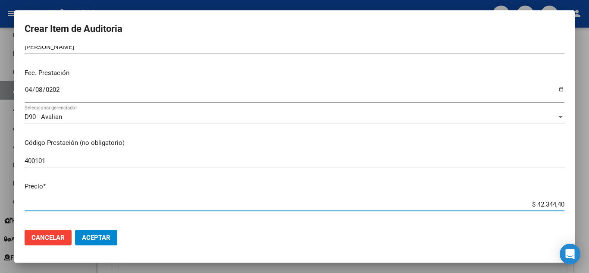
drag, startPoint x: 530, startPoint y: 207, endPoint x: 588, endPoint y: 206, distance: 58.6
click at [588, 206] on div "Crear Item de Auditoria 26909213 Nro Documento 20269092131 CUIL Afiliado Activo…" at bounding box center [294, 136] width 589 height 273
type input "$ 0,01"
type input "$ 0,14"
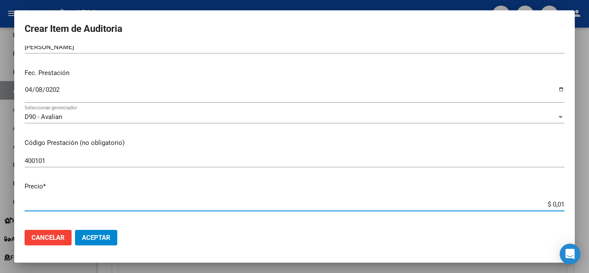
type input "$ 0,14"
type input "$ 1,41"
type input "$ 14,11"
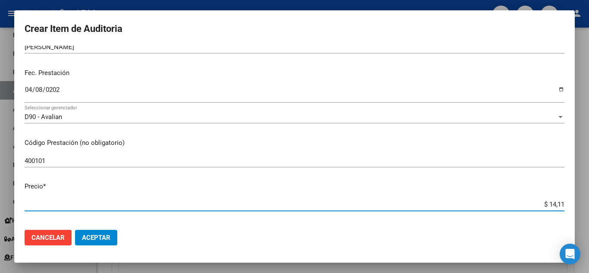
type input "$ 141,14"
type input "$ 1.411,43"
type input "$ 141,14"
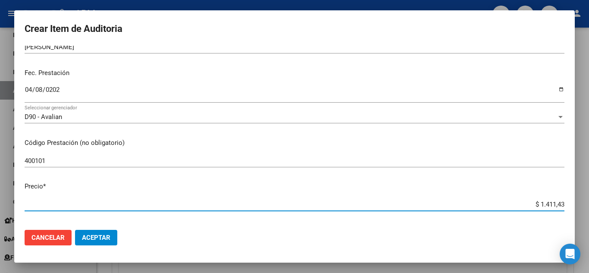
type input "$ 141,14"
type input "$ 1.411,48"
type input "$ 14.114,80"
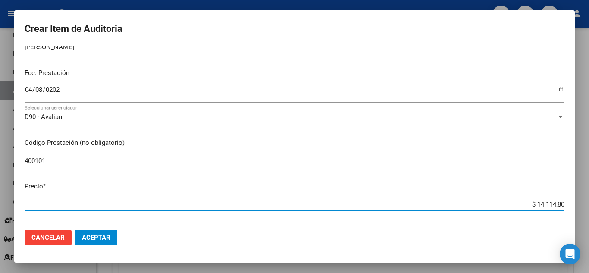
click at [87, 234] on span "Aceptar" at bounding box center [96, 238] width 28 height 8
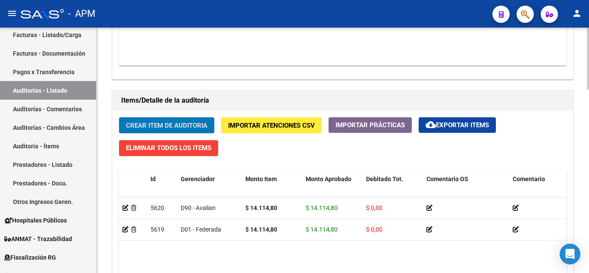
click at [159, 125] on span "Crear Item de Auditoria" at bounding box center [166, 126] width 81 height 8
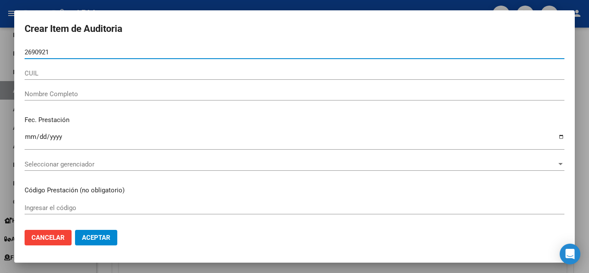
type input "26909213"
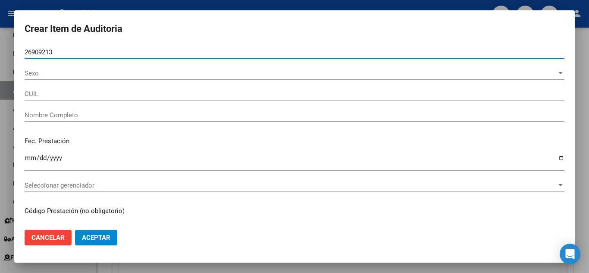
type input "20269092131"
type input "[PERSON_NAME]"
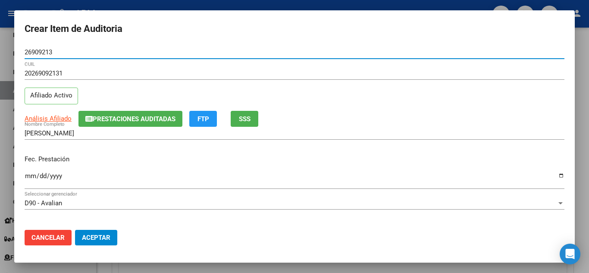
type input "26909213"
click at [26, 179] on input "Ingresar la fecha" at bounding box center [295, 179] width 540 height 14
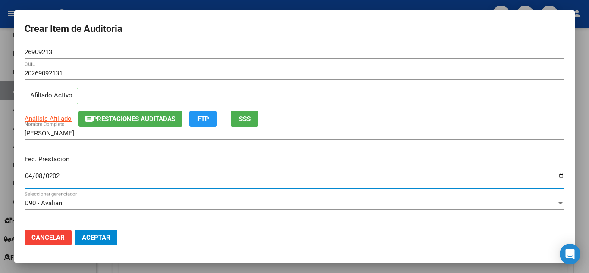
type input "[DATE]"
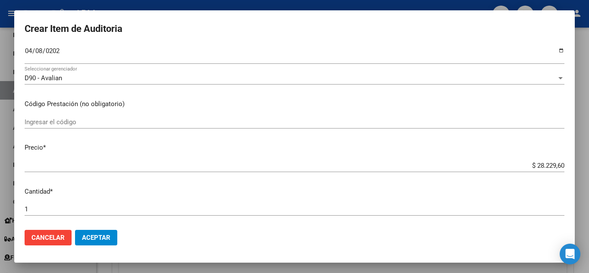
scroll to position [129, 0]
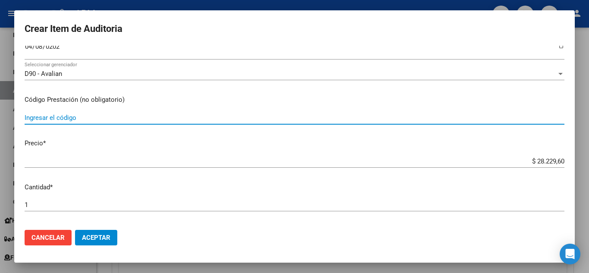
click at [43, 121] on input "Ingresar el código" at bounding box center [295, 118] width 540 height 8
type input "400101"
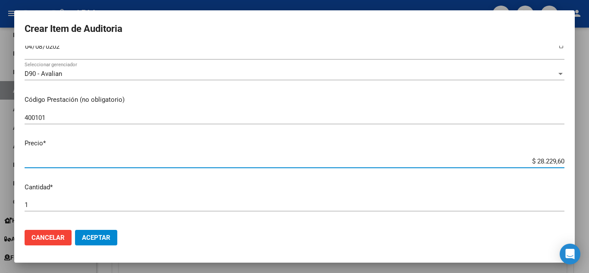
drag, startPoint x: 528, startPoint y: 162, endPoint x: 588, endPoint y: 158, distance: 60.1
click at [588, 159] on div "Crear Item de Auditoria 26909213 Nro Documento 20269092131 CUIL Afiliado Activo…" at bounding box center [294, 136] width 589 height 273
type input "$ 0,01"
type input "$ 0,14"
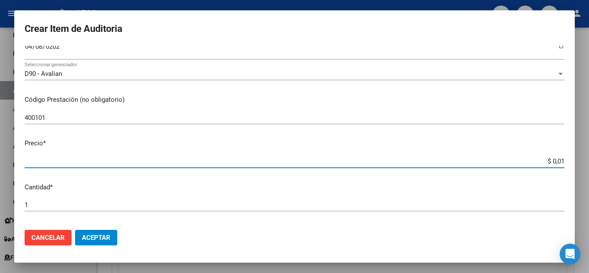
type input "$ 0,14"
type input "$ 1,41"
type input "$ 14,11"
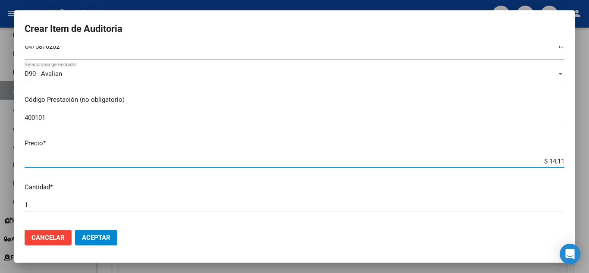
type input "$ 141,14"
type input "$ 1.411,48"
type input "$ 14.114,80"
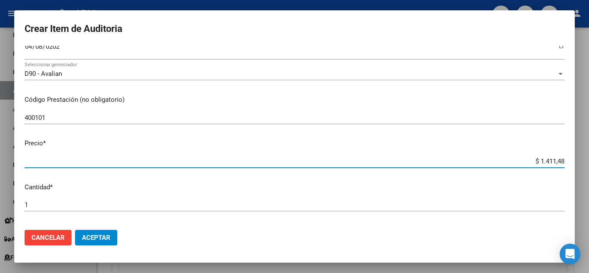
type input "$ 14.114,80"
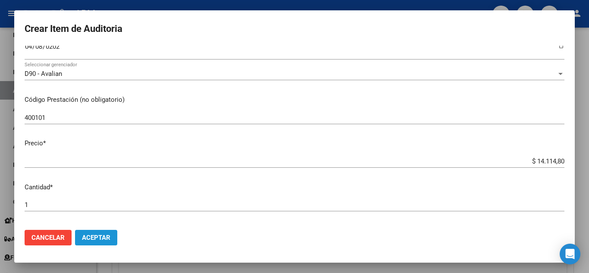
click at [95, 236] on span "Aceptar" at bounding box center [96, 238] width 28 height 8
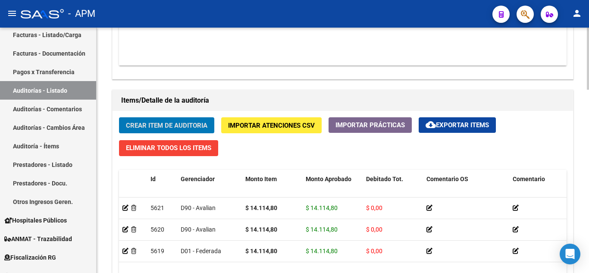
click at [149, 127] on span "Crear Item de Auditoria" at bounding box center [166, 126] width 81 height 8
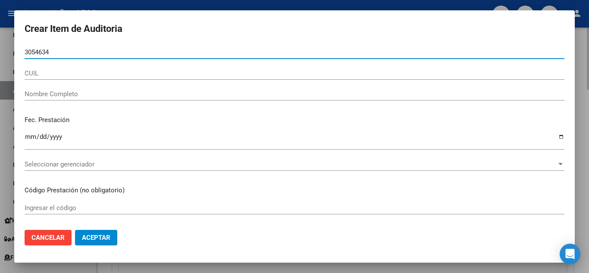
type input "30546340"
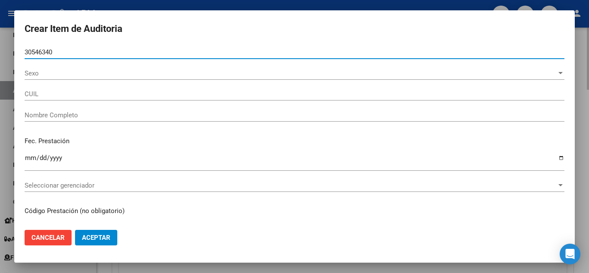
type input "27305463405"
type input "[PERSON_NAME] DEL MILAGRO"
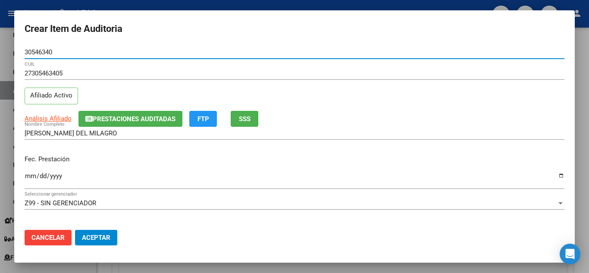
type input "30546340"
click at [28, 179] on input "Ingresar la fecha" at bounding box center [295, 179] width 540 height 14
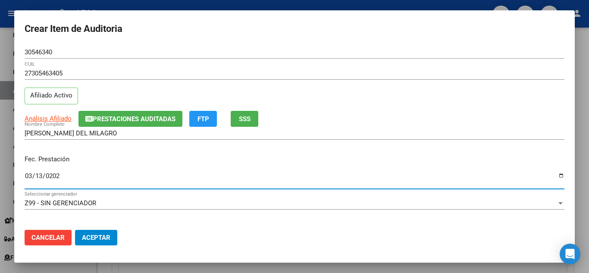
type input "[DATE]"
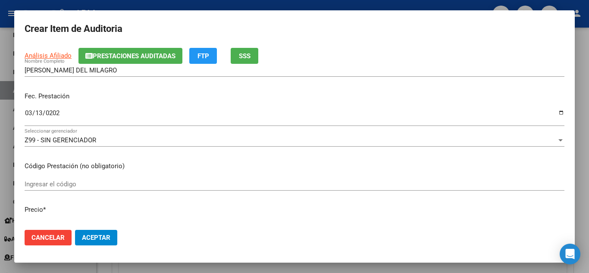
scroll to position [86, 0]
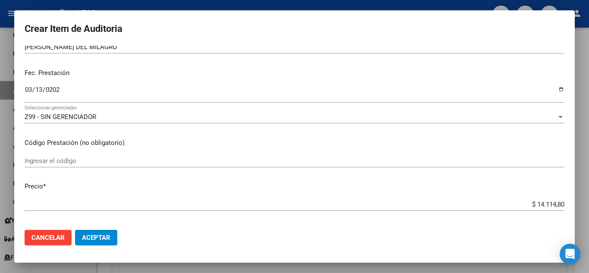
click at [46, 157] on input "Ingresar el código" at bounding box center [295, 161] width 540 height 8
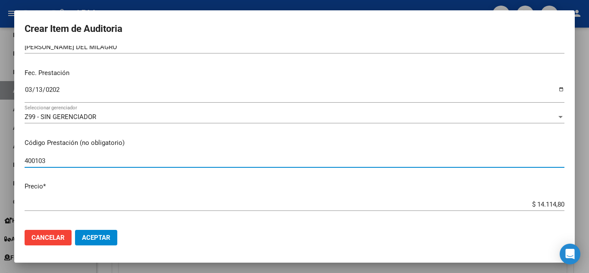
type input "400103"
click at [103, 238] on span "Aceptar" at bounding box center [96, 238] width 28 height 8
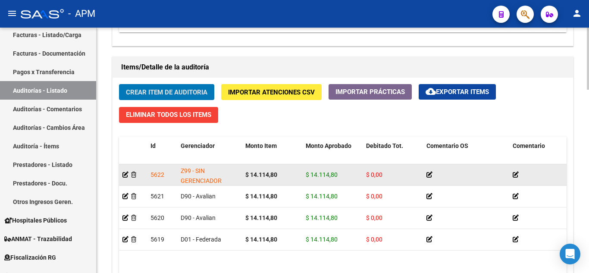
scroll to position [594, 0]
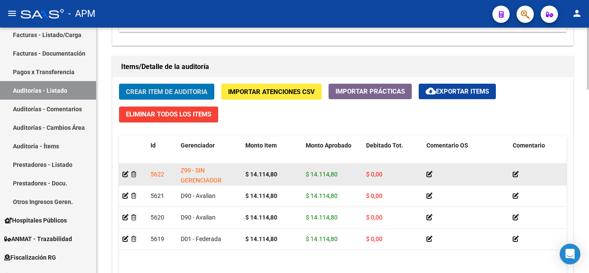
click at [126, 178] on div at bounding box center [132, 174] width 21 height 10
click at [125, 175] on icon at bounding box center [125, 174] width 6 height 6
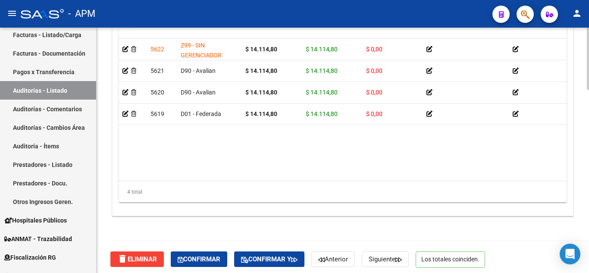
scroll to position [724, 0]
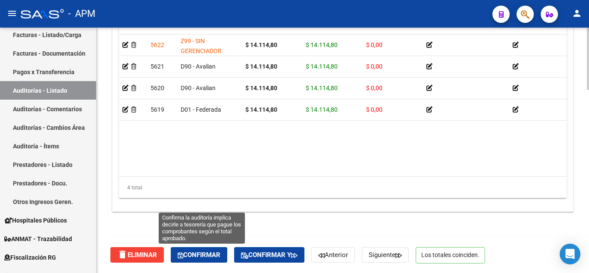
click at [212, 250] on button "Confirmar" at bounding box center [199, 255] width 56 height 16
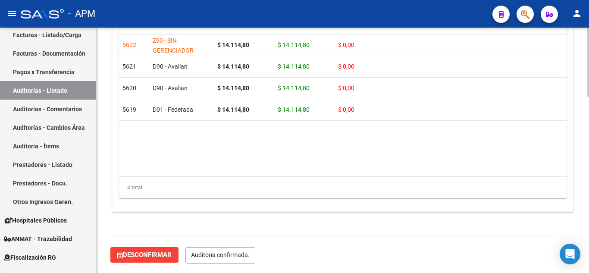
scroll to position [626, 0]
type input "202510"
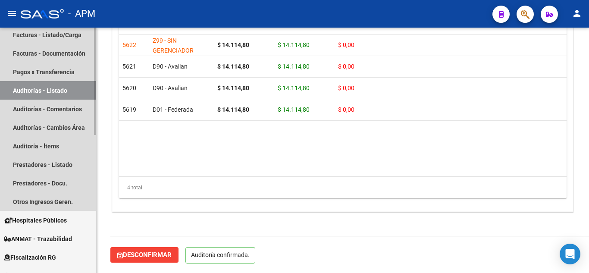
click at [45, 94] on link "Auditorías - Listado" at bounding box center [48, 90] width 96 height 19
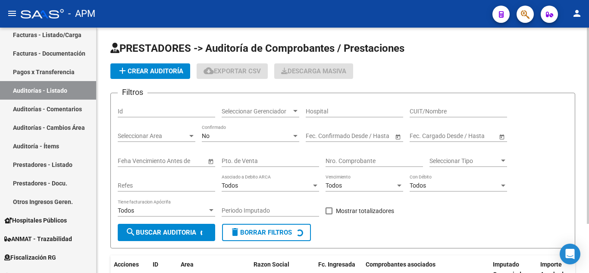
click at [149, 68] on span "add Crear Auditoría" at bounding box center [150, 71] width 66 height 8
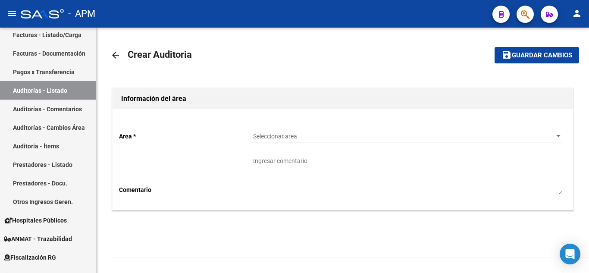
click at [295, 141] on div "Seleccionar area Seleccionar area" at bounding box center [407, 133] width 309 height 17
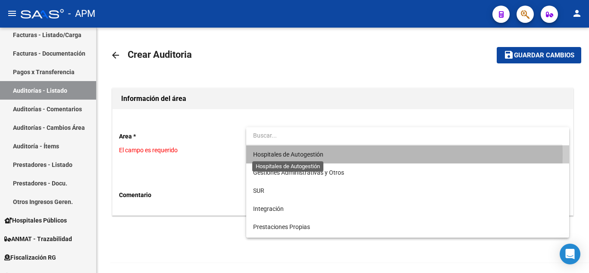
click at [295, 154] on span "Hospitales de Autogestión" at bounding box center [288, 154] width 70 height 7
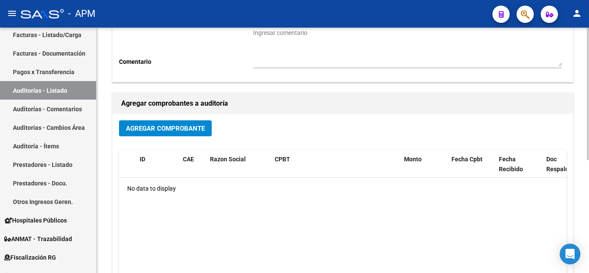
scroll to position [129, 0]
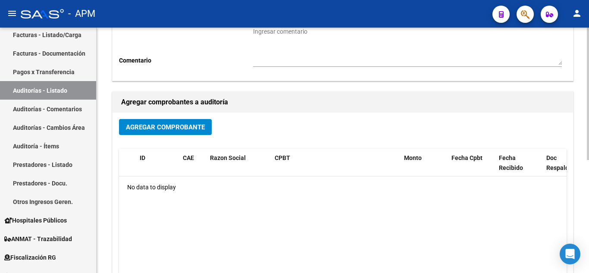
click at [150, 122] on button "Agregar Comprobante" at bounding box center [165, 127] width 93 height 16
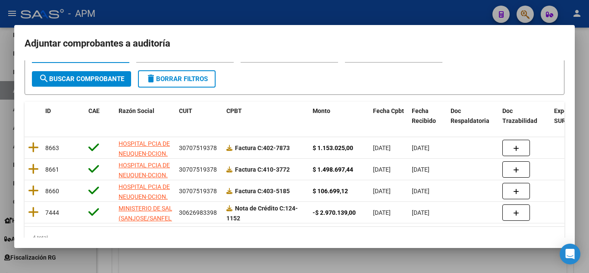
scroll to position [70, 0]
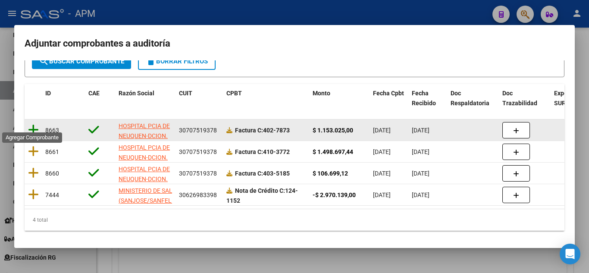
click at [34, 124] on icon at bounding box center [33, 130] width 11 height 12
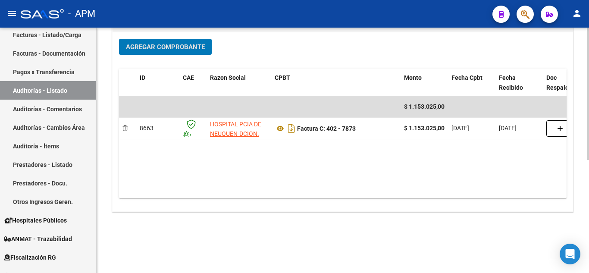
scroll to position [0, 0]
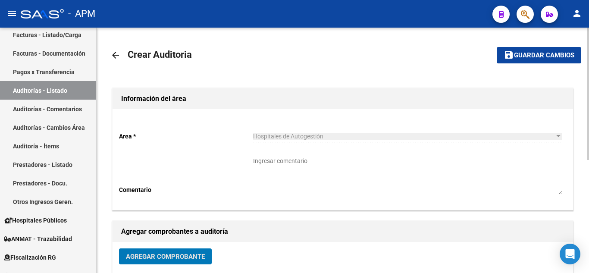
click at [548, 52] on span "Guardar cambios" at bounding box center [544, 56] width 60 height 8
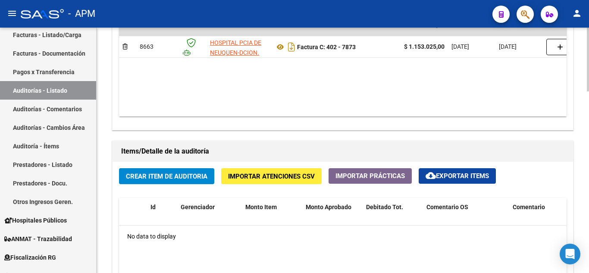
scroll to position [560, 0]
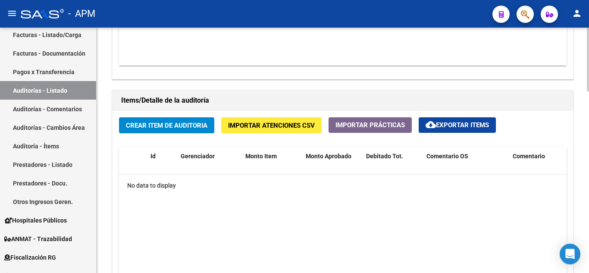
click at [156, 127] on span "Crear Item de Auditoria" at bounding box center [166, 126] width 81 height 8
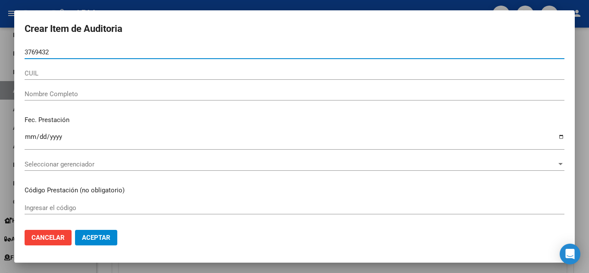
type input "37694323"
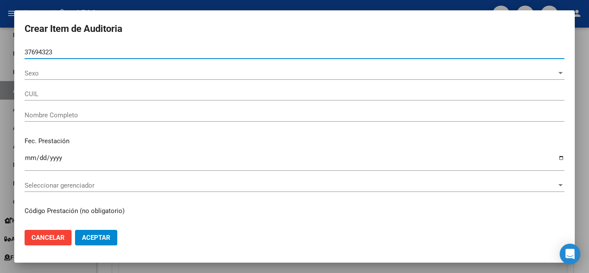
type input "27376943238"
type input "[PERSON_NAME] [PERSON_NAME]"
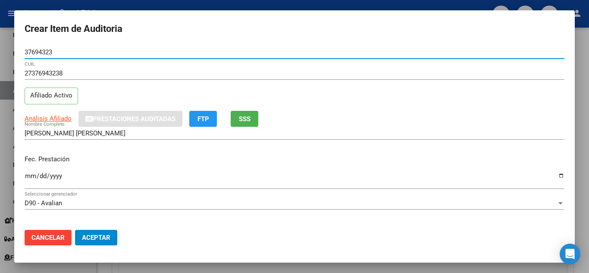
type input "37694323"
click at [23, 182] on mat-dialog-content "37694323 Nro Documento 27376943238 CUIL Afiliado Activo Análisis Afiliado Prest…" at bounding box center [294, 134] width 560 height 177
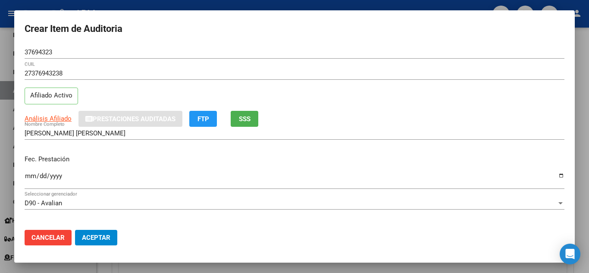
click at [28, 177] on input "Ingresar la fecha" at bounding box center [295, 179] width 540 height 14
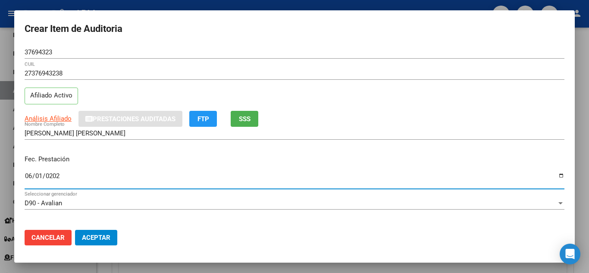
type input "[DATE]"
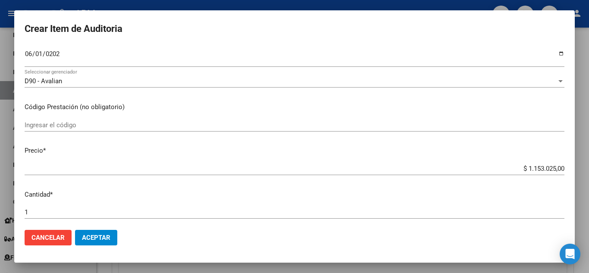
scroll to position [129, 0]
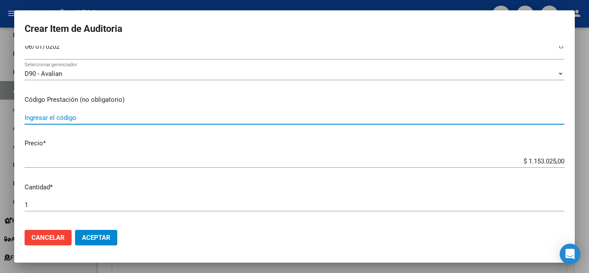
paste input "43120500 MODULO CENTRAL DE EMERGENCIA"
type input "43120500 MODULO CENTRAL DE EMERGENCIA"
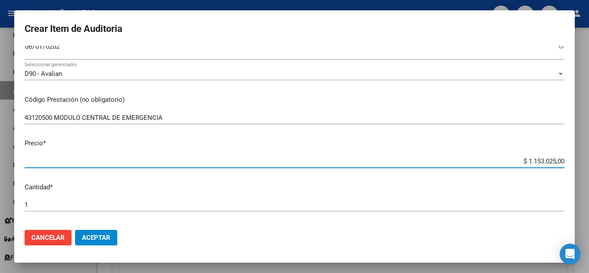
drag, startPoint x: 520, startPoint y: 159, endPoint x: 588, endPoint y: 169, distance: 69.2
click at [588, 169] on div "Crear Item de Auditoria 37694323 Nro Documento 27376943238 CUIL Afiliado Activo…" at bounding box center [294, 136] width 589 height 273
type input "$ 0,02"
type input "$ 0,23"
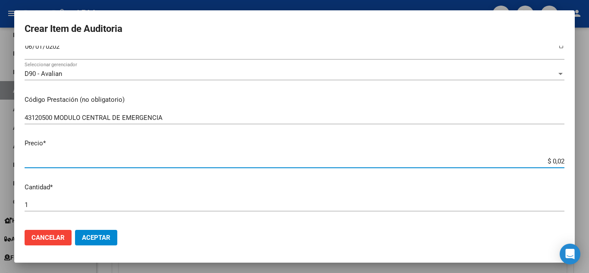
type input "$ 0,23"
type input "$ 2,30"
type input "$ 23,06"
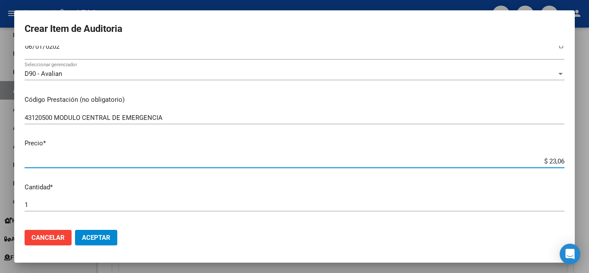
type input "$ 230,60"
type input "$ 2.306,05"
type input "$ 23.060,50"
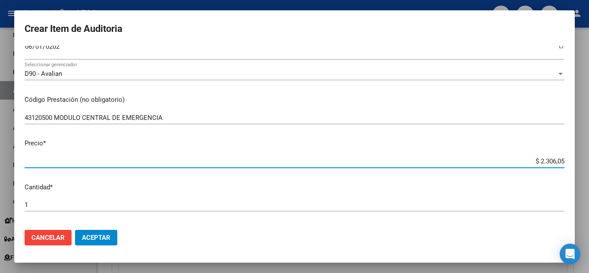
type input "$ 23.060,50"
type input "$ 230.605,00"
click at [107, 237] on span "Aceptar" at bounding box center [96, 238] width 28 height 8
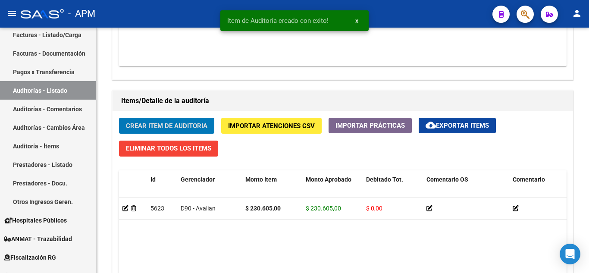
scroll to position [561, 0]
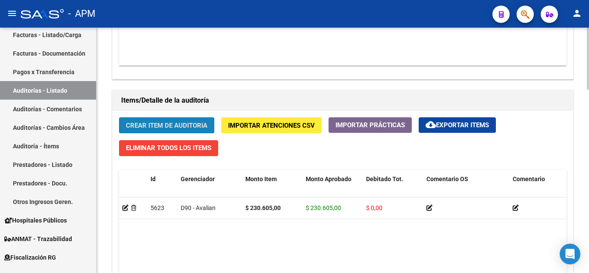
click at [163, 121] on button "Crear Item de Auditoria" at bounding box center [166, 125] width 95 height 16
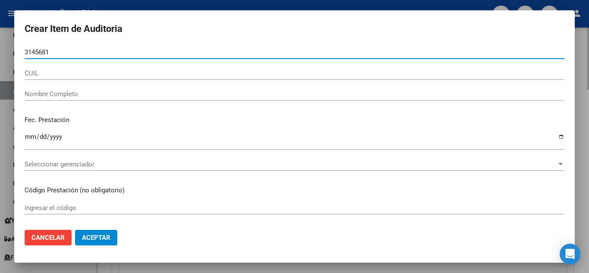
type input "31456816"
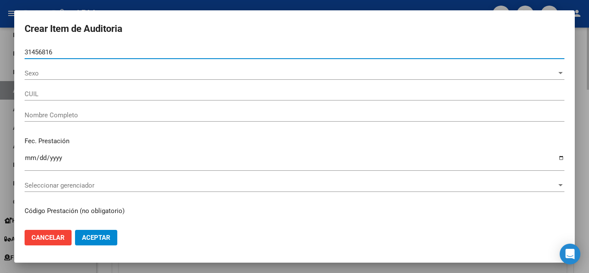
type input "24314568164"
type input "JURADO [PERSON_NAME]"
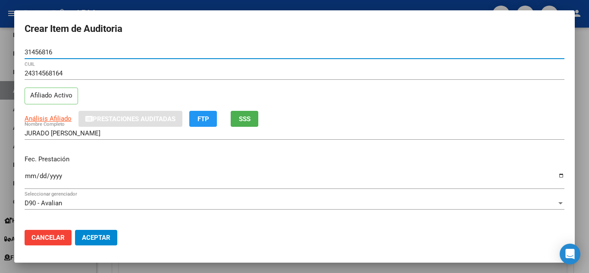
type input "31456816"
click at [30, 177] on input "Ingresar la fecha" at bounding box center [295, 179] width 540 height 14
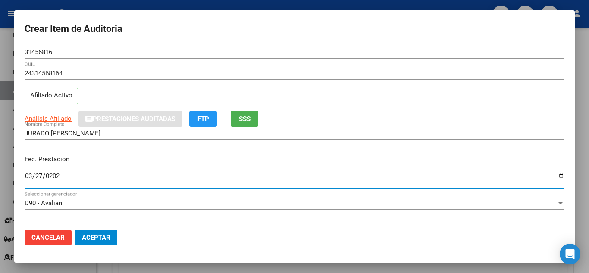
type input "[DATE]"
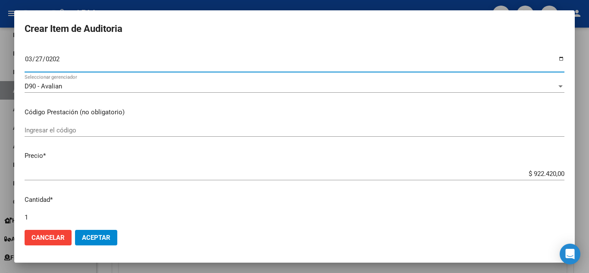
scroll to position [129, 0]
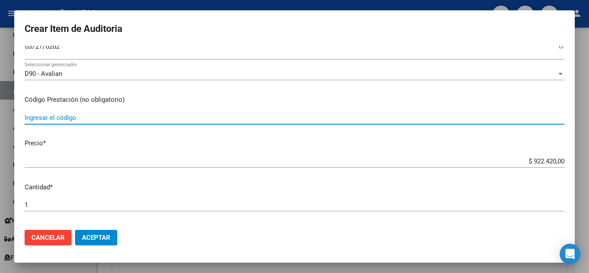
click at [68, 116] on input "Ingresar el código" at bounding box center [295, 118] width 540 height 8
paste input "43120500 MODULO CENTRAL DE EMERGENCIA"
type input "43120500 MODULO CENTRAL DE EMERGENCIA"
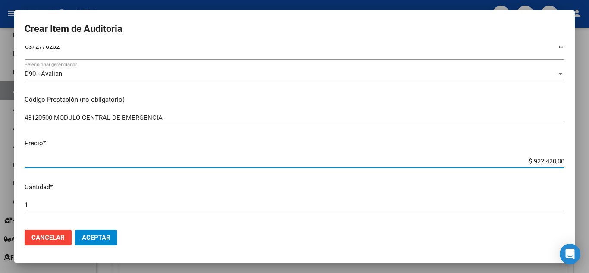
drag, startPoint x: 526, startPoint y: 160, endPoint x: 569, endPoint y: 159, distance: 43.1
click at [569, 159] on mat-dialog-content "31456816 Nro Documento 24314568164 CUIL Afiliado Activo Análisis Afiliado Prest…" at bounding box center [294, 134] width 560 height 177
type input "$ 0,02"
type input "$ 0,23"
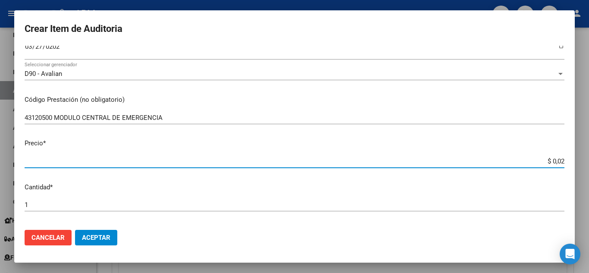
type input "$ 0,23"
type input "$ 2,30"
type input "$ 23,06"
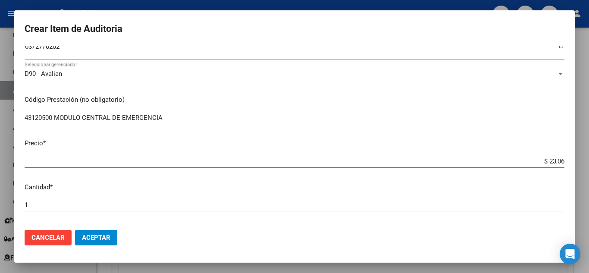
type input "$ 230,60"
type input "$ 2.306,05"
type input "$ 23.060,50"
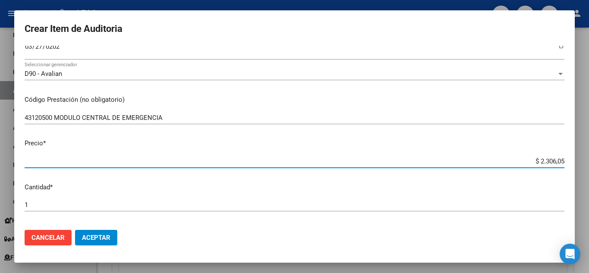
type input "$ 23.060,50"
type input "$ 230.605,00"
click at [100, 235] on span "Aceptar" at bounding box center [96, 238] width 28 height 8
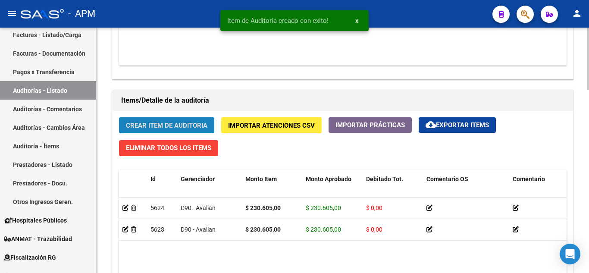
click at [180, 128] on span "Crear Item de Auditoria" at bounding box center [166, 126] width 81 height 8
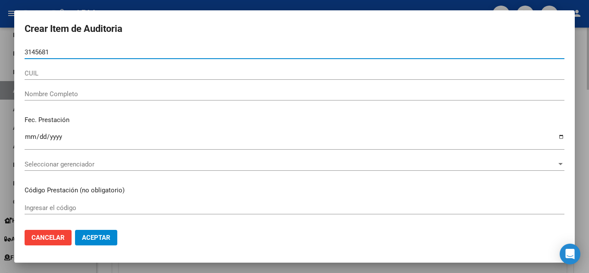
type input "31456816"
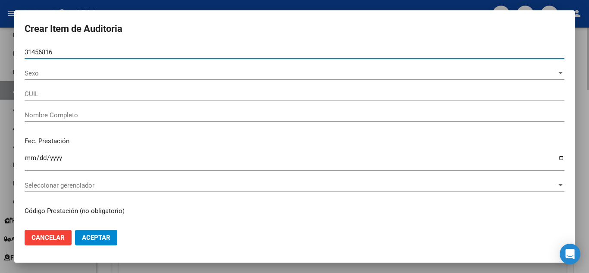
type input "24314568164"
type input "JURADO [PERSON_NAME]"
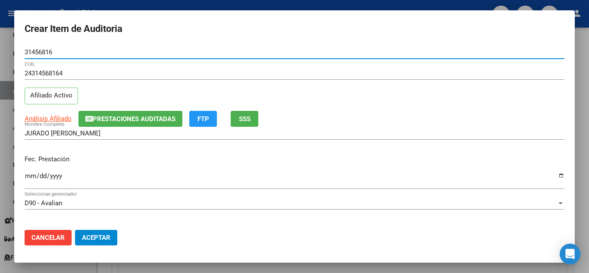
type input "31456816"
click at [32, 178] on input "Ingresar la fecha" at bounding box center [295, 179] width 540 height 14
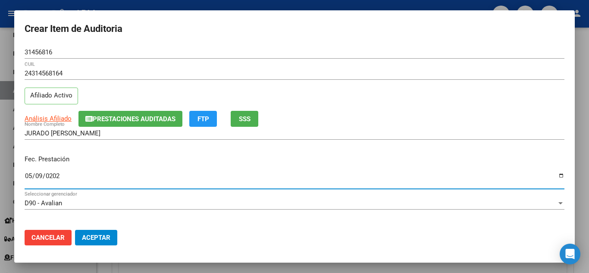
type input "[DATE]"
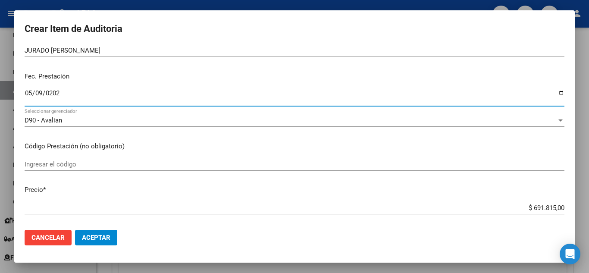
scroll to position [86, 0]
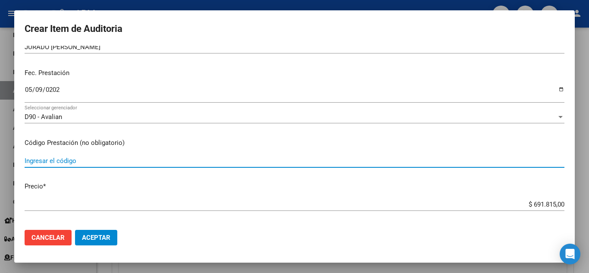
paste input "43120500 MODULO CENTRAL DE EMERGENCIA"
type input "43120500 MODULO CENTRAL DE EMERGENCIA"
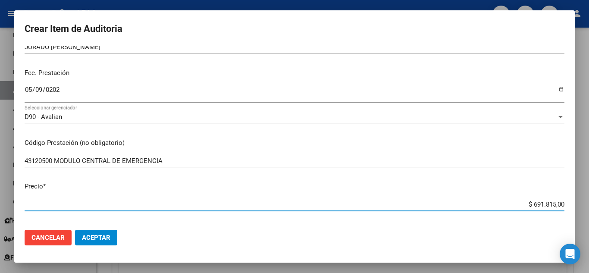
drag, startPoint x: 528, startPoint y: 206, endPoint x: 588, endPoint y: 203, distance: 60.0
click at [588, 203] on div "Crear Item de Auditoria 31456816 Nro Documento 24314568164 CUIL Afiliado Activo…" at bounding box center [294, 136] width 589 height 273
type input "$ 0,02"
type input "$ 0,23"
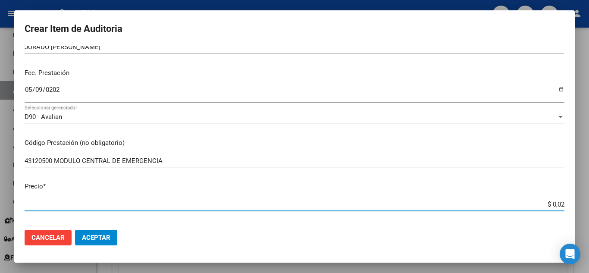
type input "$ 0,23"
type input "$ 2,30"
type input "$ 23,06"
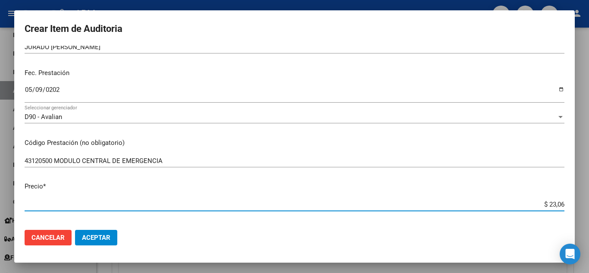
type input "$ 230,60"
type input "$ 2.306,05"
type input "$ 23.060,50"
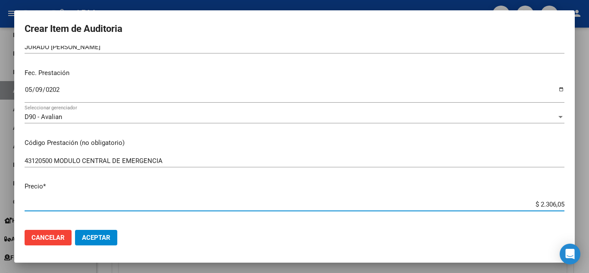
type input "$ 23.060,50"
type input "$ 230.605,00"
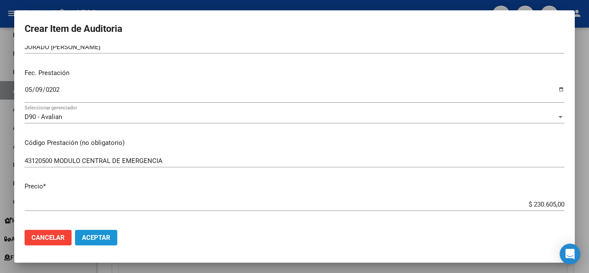
click at [93, 235] on span "Aceptar" at bounding box center [96, 238] width 28 height 8
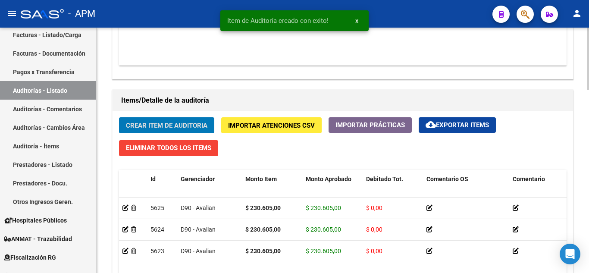
click at [155, 122] on span "Crear Item de Auditoria" at bounding box center [166, 126] width 81 height 8
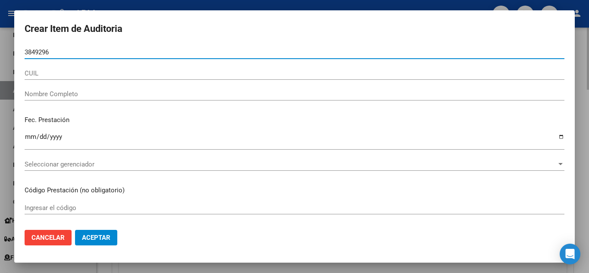
type input "38492963"
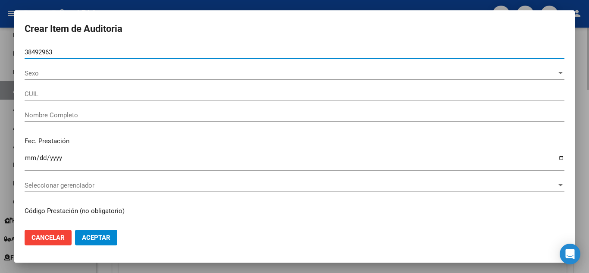
type input "27384929635"
type input "[PERSON_NAME] [PERSON_NAME]"
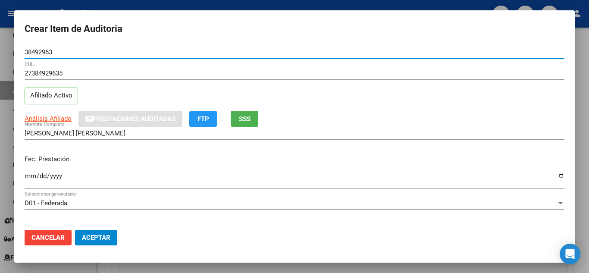
type input "38492963"
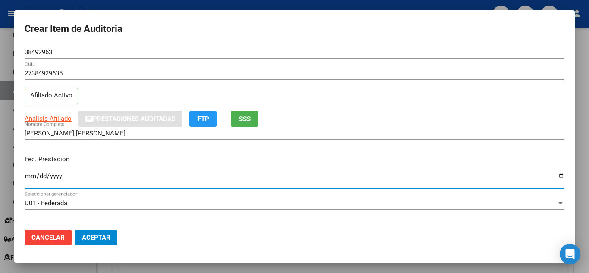
click at [30, 177] on input "Ingresar la fecha" at bounding box center [295, 179] width 540 height 14
type input "[DATE]"
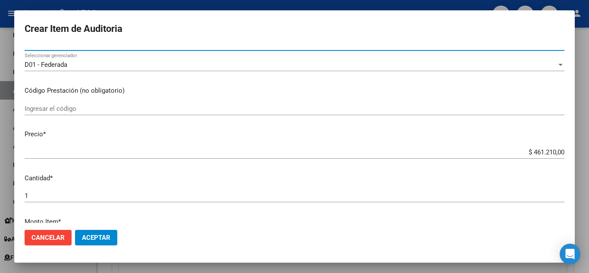
scroll to position [172, 0]
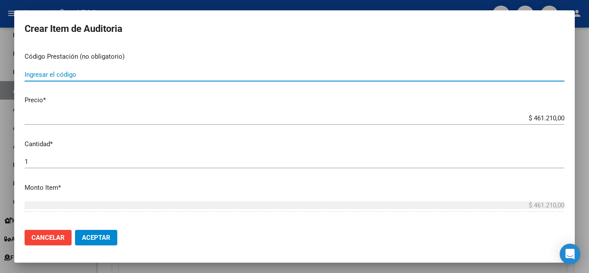
paste input "43120500 MODULO CENTRAL DE EMERGENCIA"
type input "43120500 MODULO CENTRAL DE EMERGENCIA"
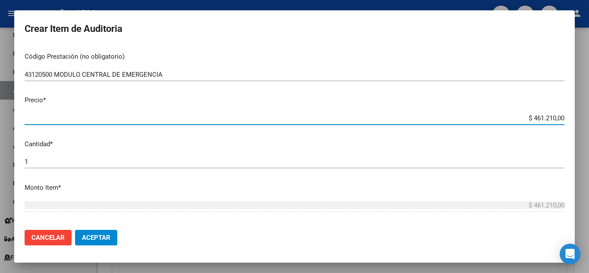
drag, startPoint x: 525, startPoint y: 118, endPoint x: 552, endPoint y: 112, distance: 27.7
click at [588, 116] on div "Crear Item de Auditoria 38492963 Nro Documento 27384929635 CUIL Afiliado Activo…" at bounding box center [294, 136] width 589 height 273
type input "$ 0,02"
type input "$ 0,23"
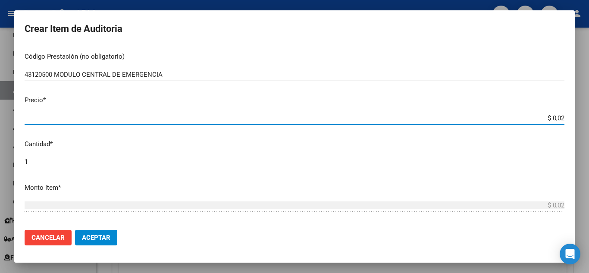
type input "$ 0,23"
type input "$ 2,30"
click at [97, 237] on span "Aceptar" at bounding box center [96, 238] width 28 height 8
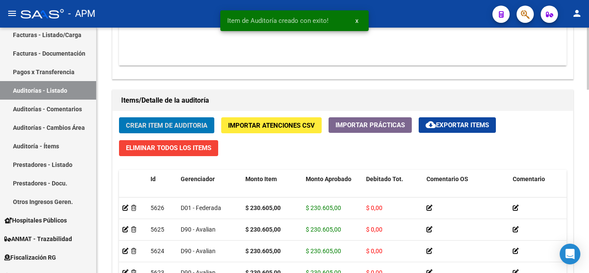
click at [182, 120] on button "Crear Item de Auditoria" at bounding box center [166, 125] width 95 height 16
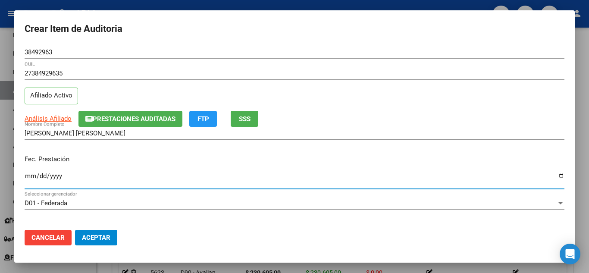
click at [28, 179] on input "Ingresar la fecha" at bounding box center [295, 179] width 540 height 14
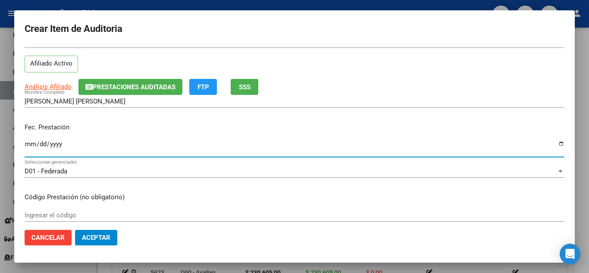
scroll to position [129, 0]
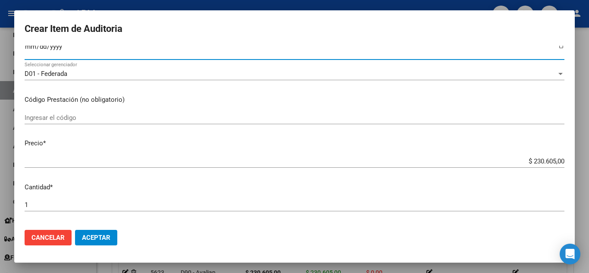
click at [59, 116] on input "Ingresar el código" at bounding box center [295, 118] width 540 height 8
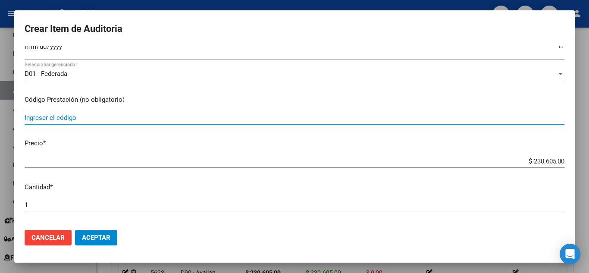
paste input "43120500 MODULO CENTRAL DE EMERGENCIA"
click at [92, 237] on span "Aceptar" at bounding box center [96, 238] width 28 height 8
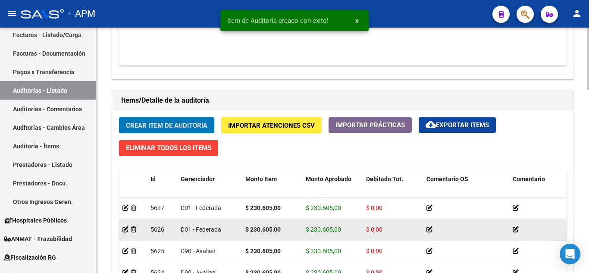
scroll to position [724, 0]
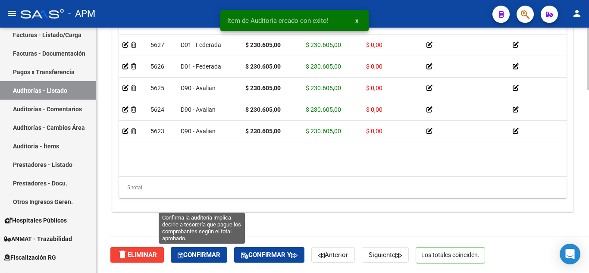
click at [203, 255] on span "Confirmar" at bounding box center [199, 255] width 43 height 8
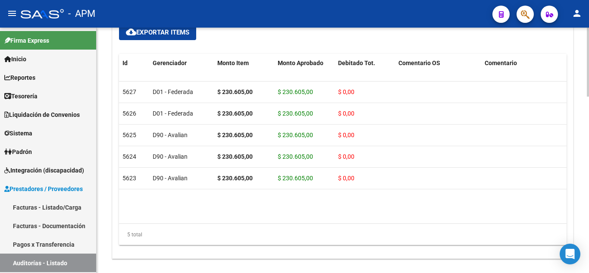
scroll to position [626, 0]
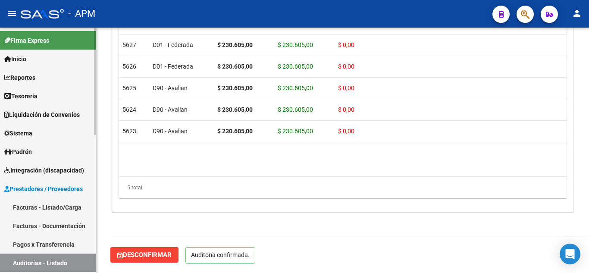
click at [57, 262] on link "Auditorías - Listado" at bounding box center [48, 262] width 96 height 19
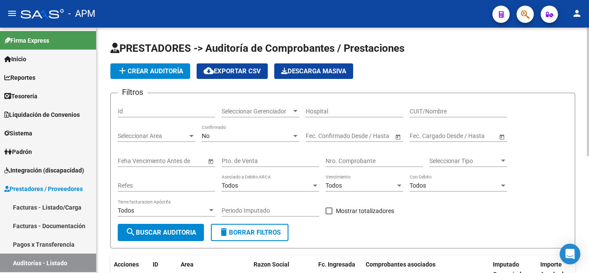
click at [159, 68] on span "add Crear Auditoría" at bounding box center [150, 71] width 66 height 8
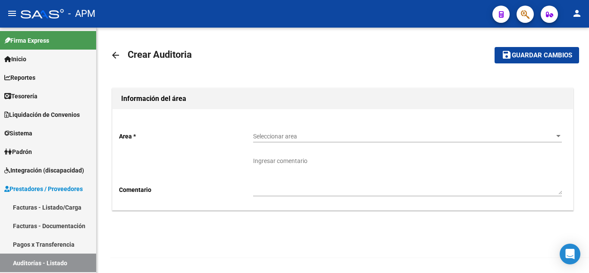
click at [324, 131] on div "Seleccionar area Seleccionar area" at bounding box center [407, 133] width 309 height 17
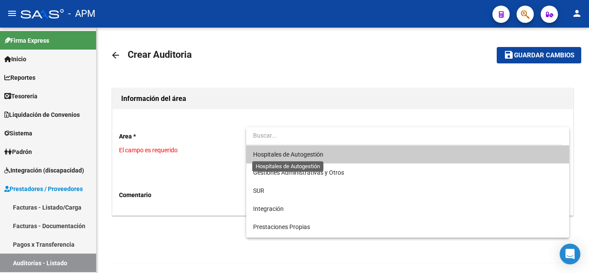
click at [309, 154] on span "Hospitales de Autogestión" at bounding box center [288, 154] width 70 height 7
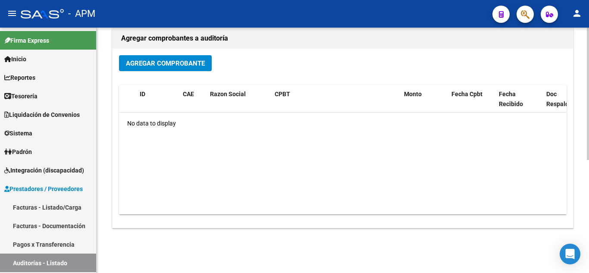
scroll to position [209, 0]
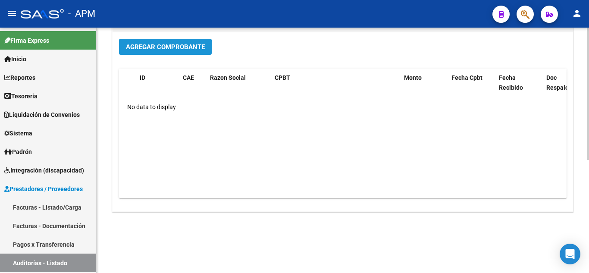
click at [162, 48] on span "Agregar Comprobante" at bounding box center [165, 47] width 79 height 8
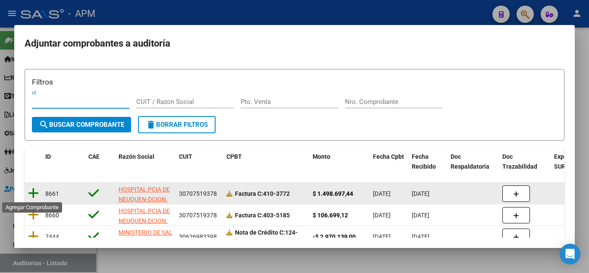
click at [34, 194] on icon at bounding box center [33, 193] width 11 height 12
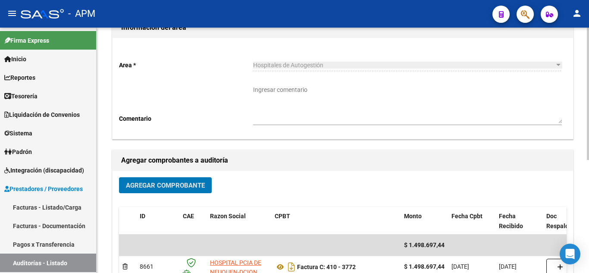
scroll to position [0, 0]
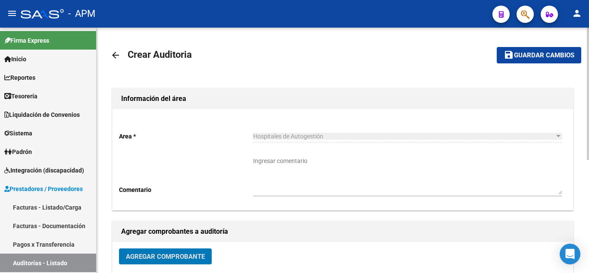
click at [540, 56] on span "Guardar cambios" at bounding box center [544, 56] width 60 height 8
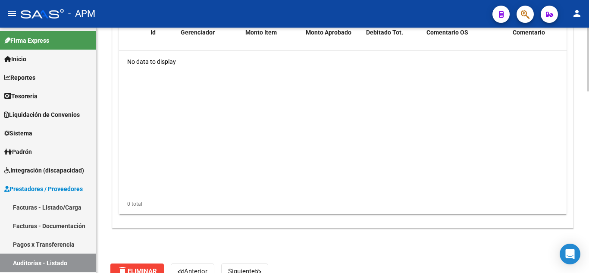
scroll to position [690, 0]
